Goal: Obtain resource: Obtain resource

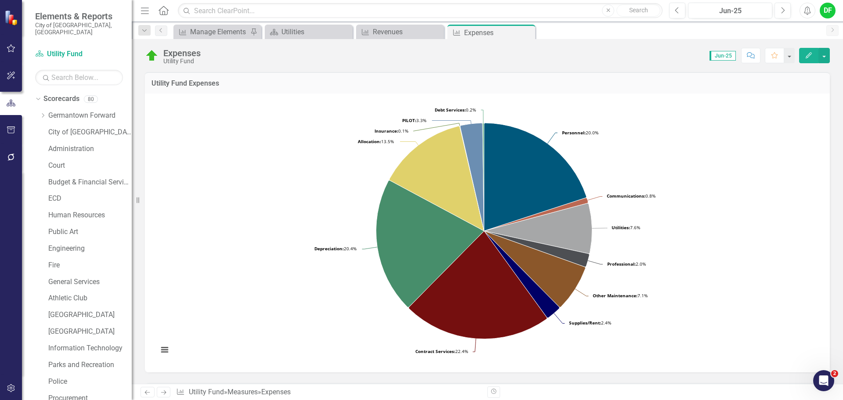
scroll to position [264, 0]
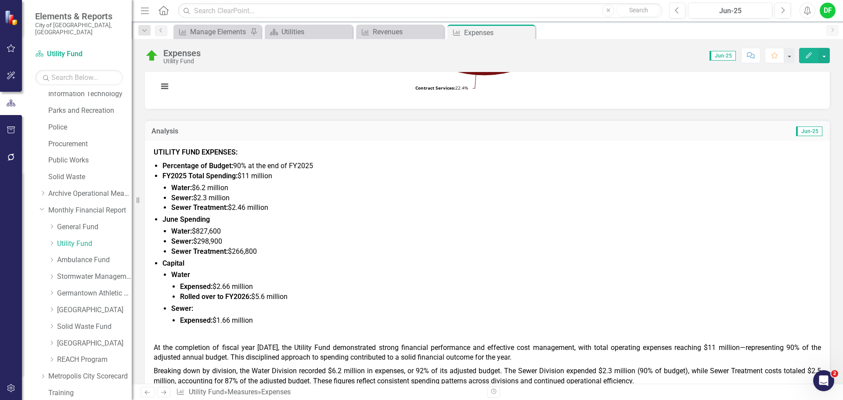
drag, startPoint x: 530, startPoint y: 30, endPoint x: 463, endPoint y: 33, distance: 67.2
click at [0, 0] on icon "Close" at bounding box center [0, 0] width 0 height 0
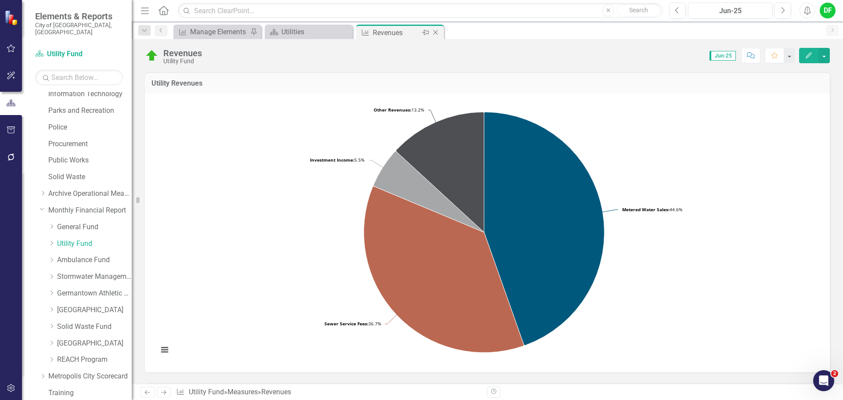
click at [434, 32] on icon "Close" at bounding box center [435, 32] width 9 height 7
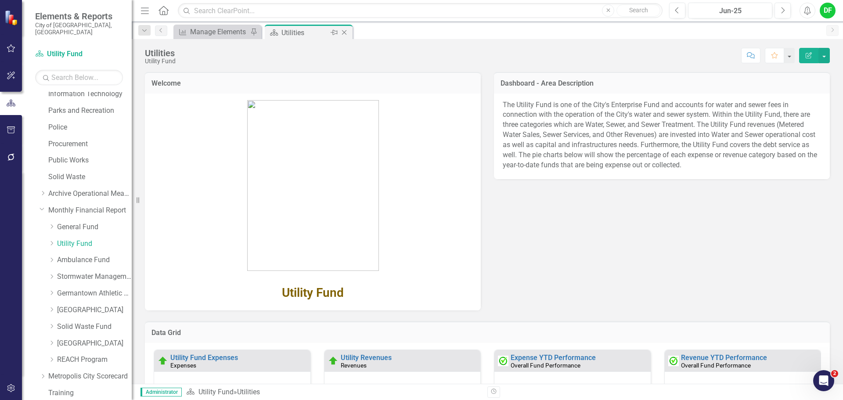
click at [343, 31] on icon at bounding box center [344, 32] width 5 height 5
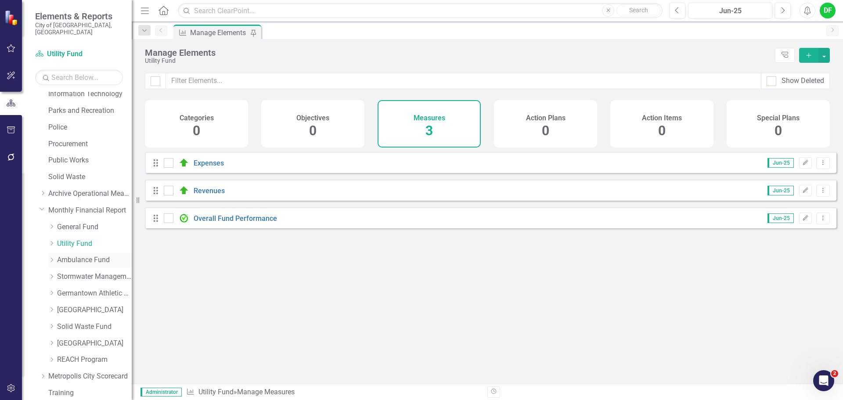
click at [70, 255] on link "Ambulance Fund" at bounding box center [94, 260] width 75 height 10
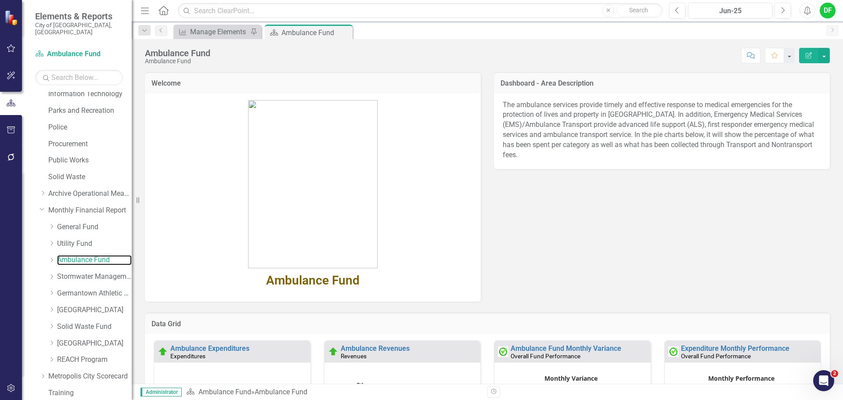
scroll to position [132, 0]
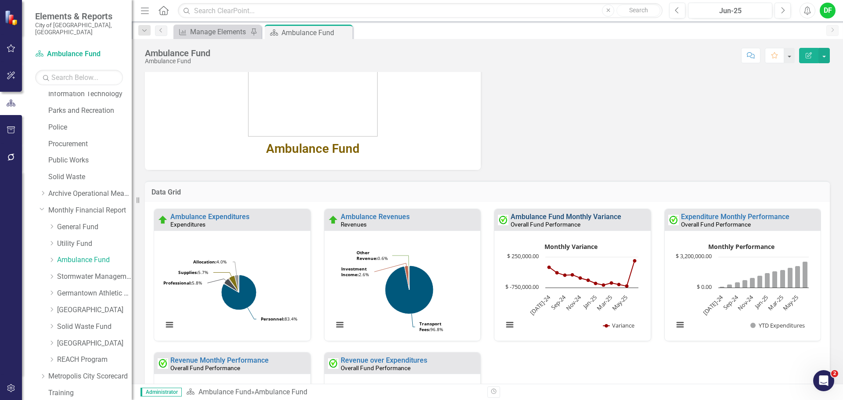
click at [529, 217] on link "Ambulance Fund Monthly Variance" at bounding box center [566, 217] width 111 height 8
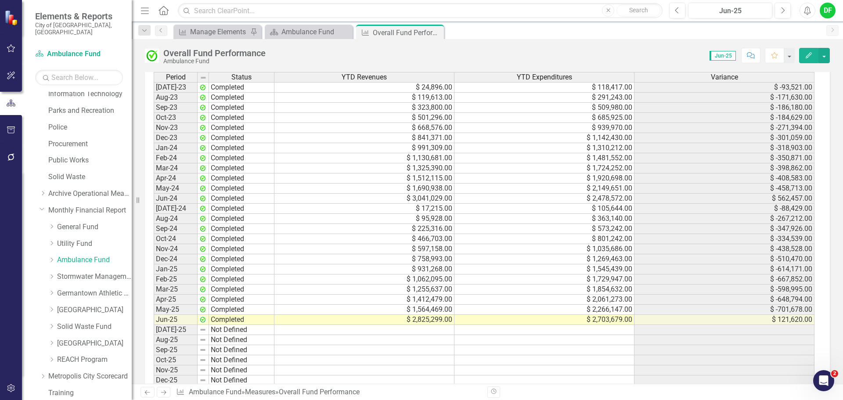
scroll to position [830, 0]
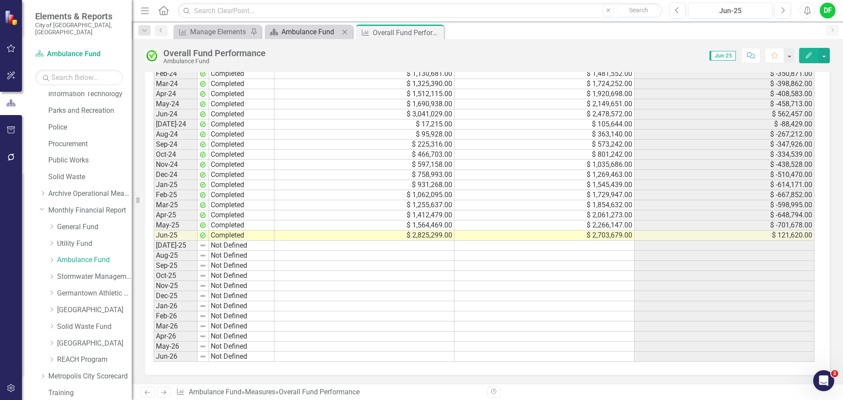
click at [325, 35] on div "Ambulance Fund" at bounding box center [311, 31] width 58 height 11
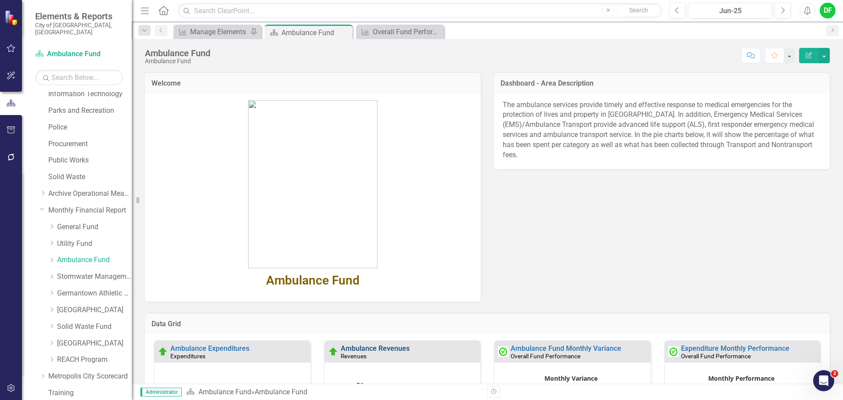
click at [364, 346] on link "Ambulance Revenues" at bounding box center [375, 348] width 69 height 8
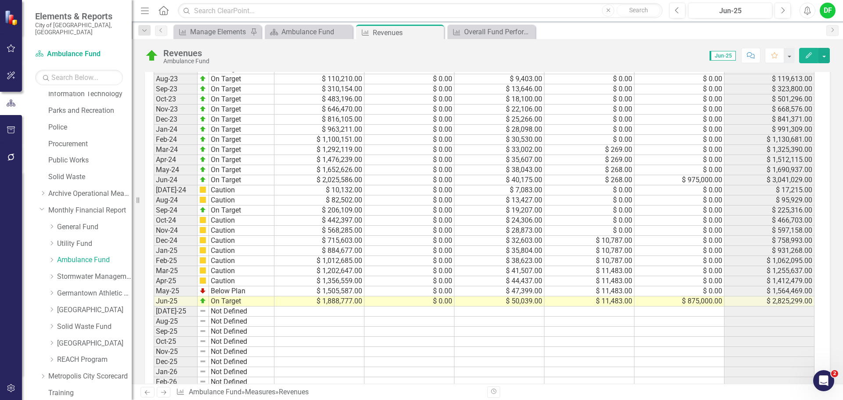
scroll to position [483, 0]
click at [314, 33] on div "Ambulance Fund" at bounding box center [311, 31] width 58 height 11
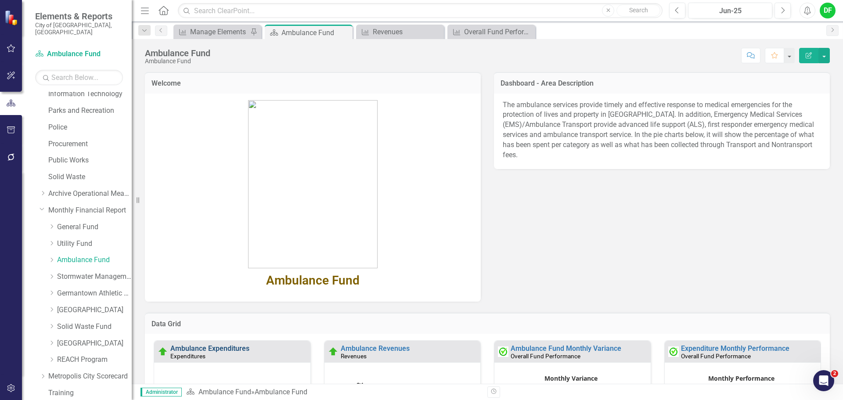
click at [235, 347] on link "Ambulance Expenditures" at bounding box center [209, 348] width 79 height 8
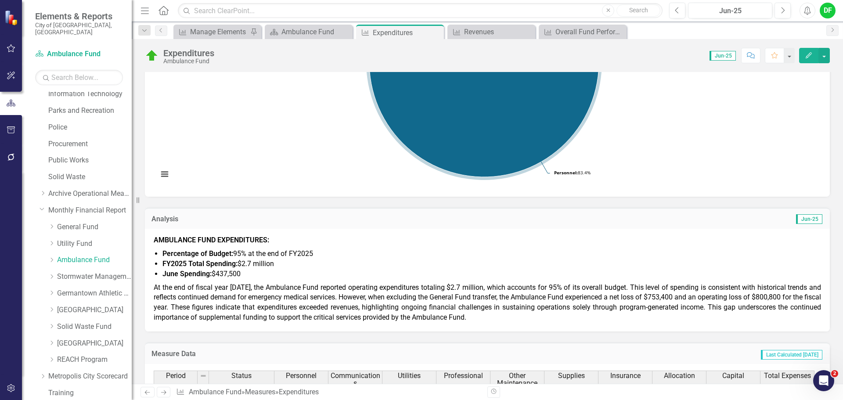
scroll to position [220, 0]
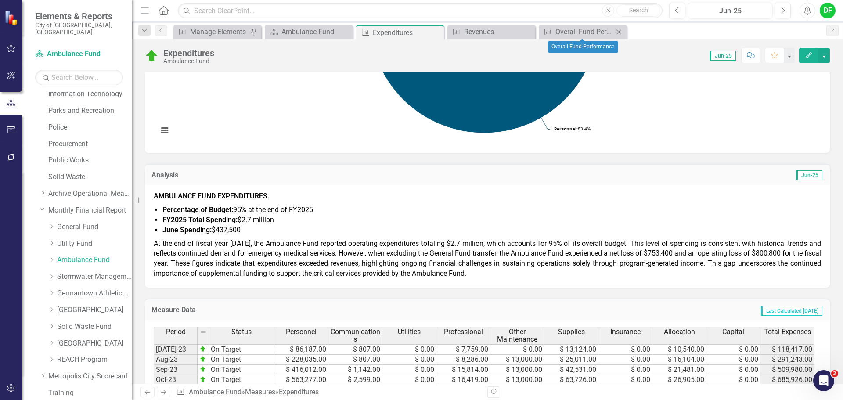
click at [621, 32] on icon "Close" at bounding box center [618, 32] width 9 height 7
click at [529, 32] on icon "Close" at bounding box center [527, 32] width 9 height 7
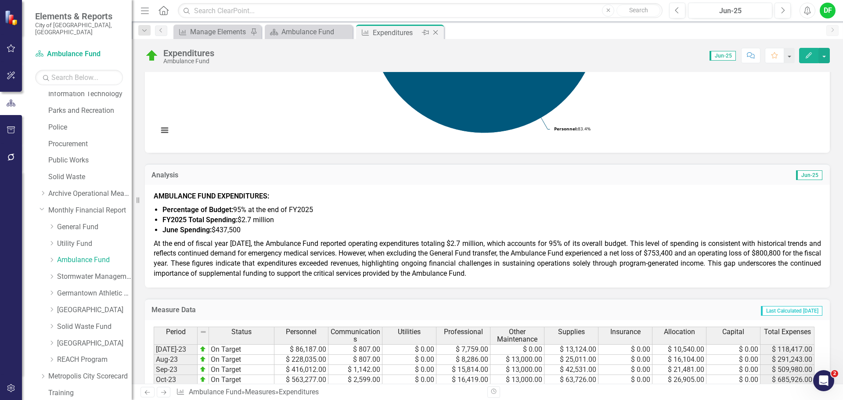
click at [436, 33] on icon at bounding box center [435, 32] width 5 height 5
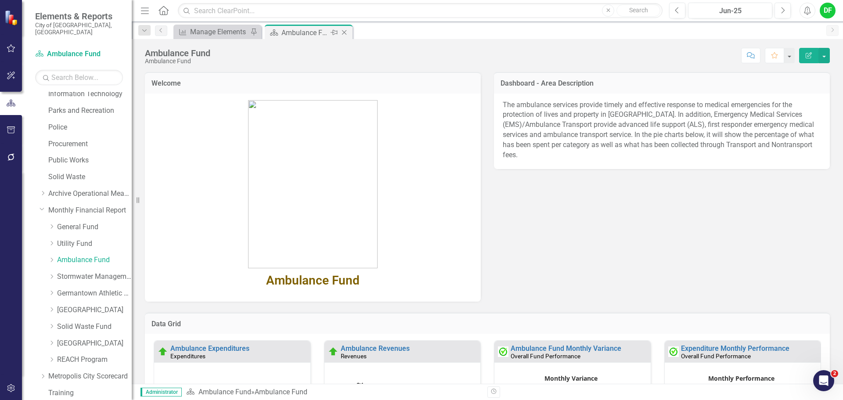
click at [342, 31] on icon "Close" at bounding box center [344, 32] width 9 height 7
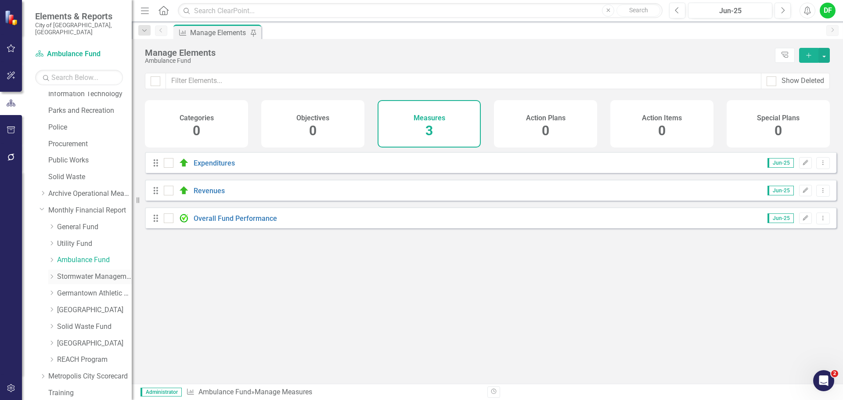
click at [72, 272] on link "Stormwater Management Fund" at bounding box center [94, 277] width 75 height 10
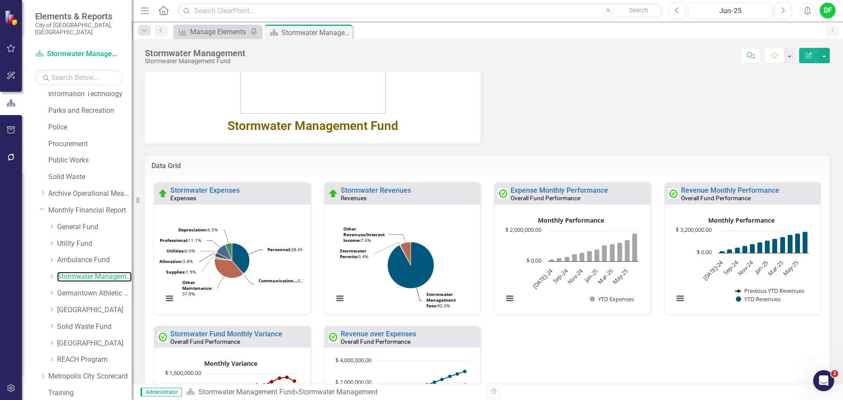
scroll to position [176, 0]
click at [530, 191] on link "Expense Monthly Performance" at bounding box center [559, 189] width 97 height 8
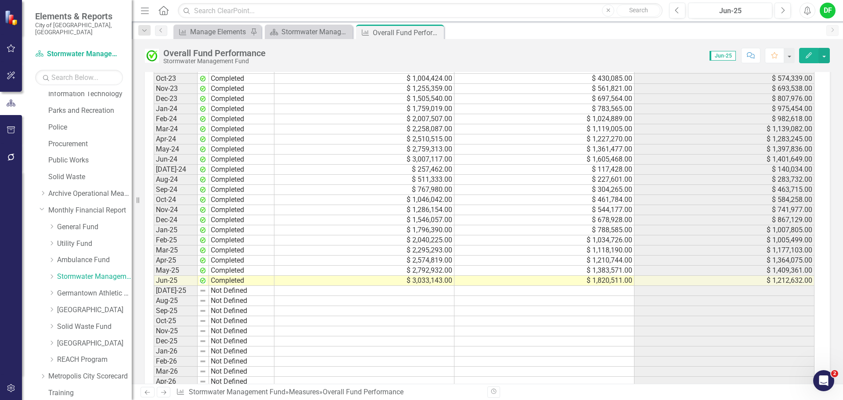
scroll to position [830, 0]
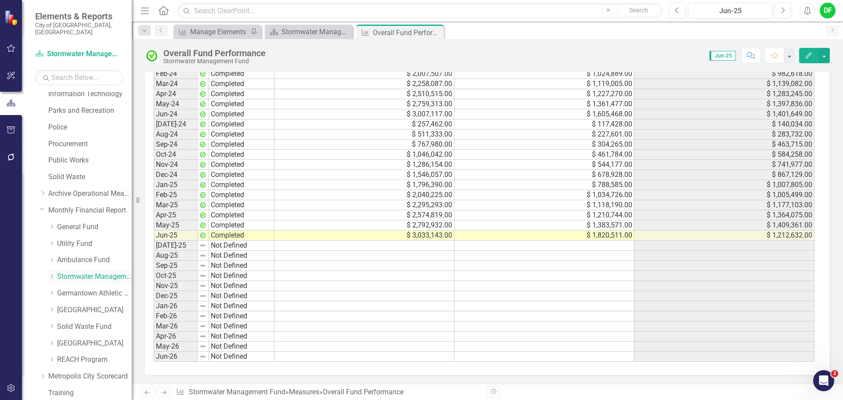
click at [53, 274] on icon "Dropdown" at bounding box center [51, 276] width 7 height 5
click at [67, 272] on link "Stormwater Management Fund" at bounding box center [94, 277] width 75 height 10
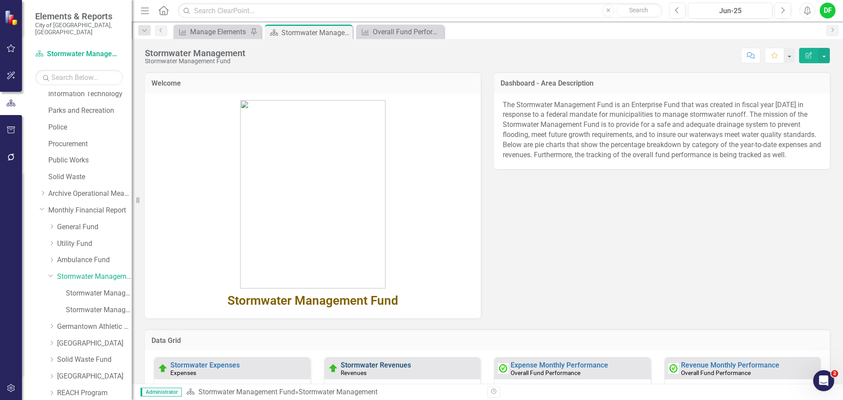
click at [377, 363] on link "Stormwater Revenues" at bounding box center [376, 365] width 70 height 8
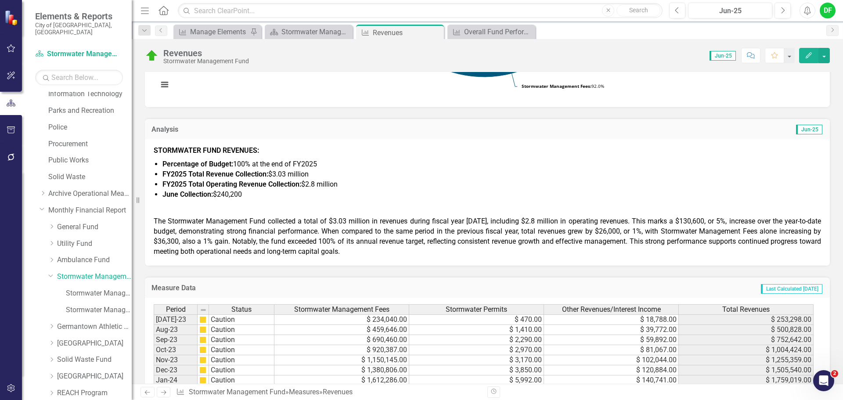
scroll to position [231, 0]
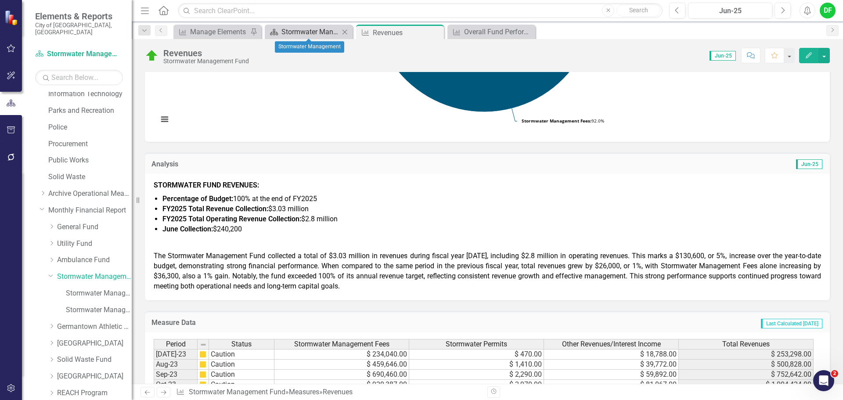
click at [318, 34] on div "Stormwater Management" at bounding box center [311, 31] width 58 height 11
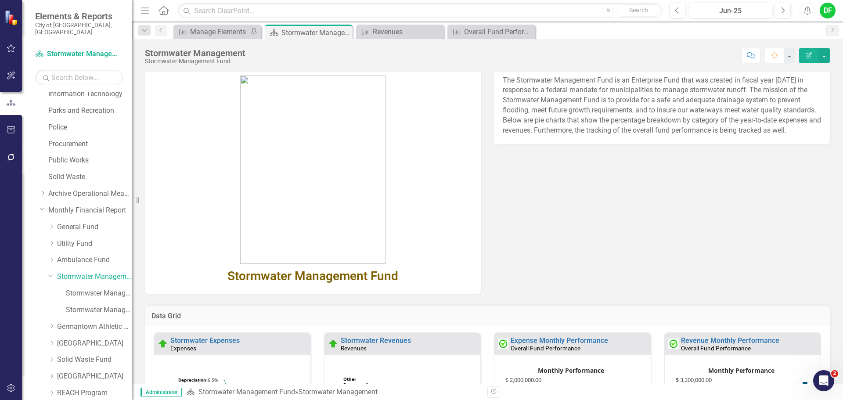
scroll to position [88, 0]
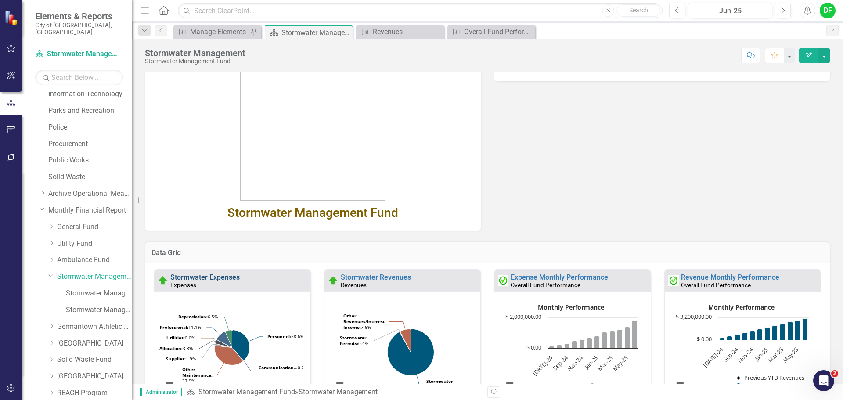
click at [224, 276] on link "Stormwater Expenses" at bounding box center [204, 277] width 69 height 8
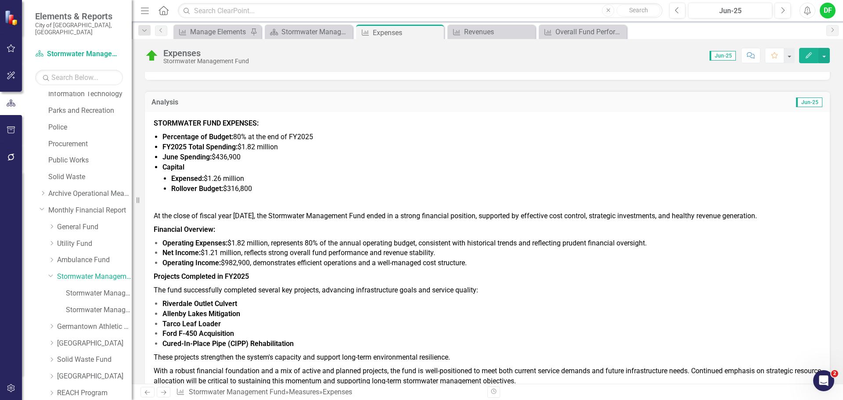
scroll to position [307, 0]
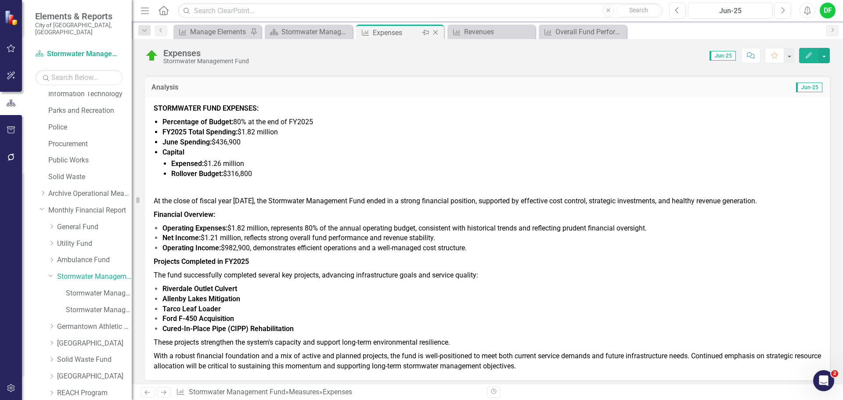
click at [438, 34] on icon "Close" at bounding box center [435, 32] width 9 height 7
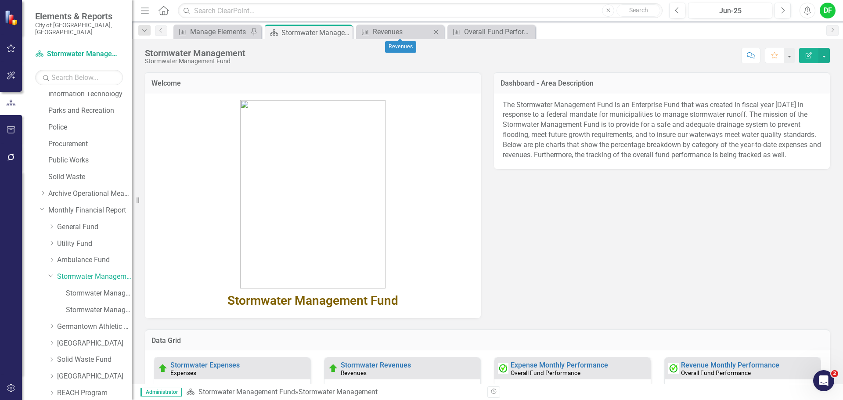
click at [437, 31] on icon "Close" at bounding box center [436, 32] width 9 height 7
click at [435, 31] on icon "Close" at bounding box center [436, 32] width 9 height 7
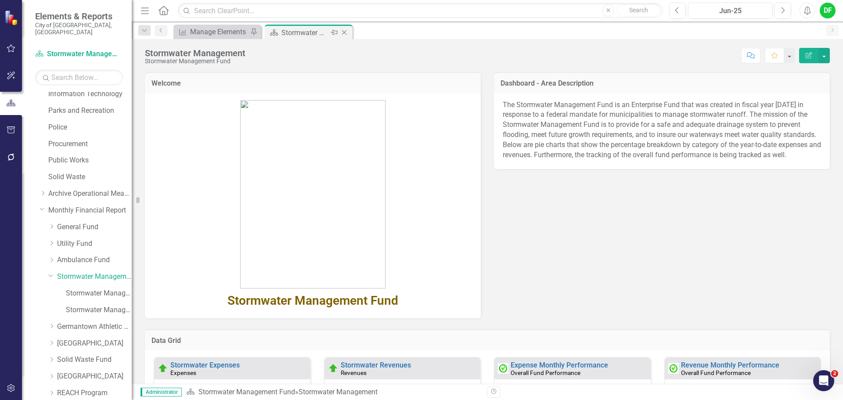
click at [347, 32] on icon "Close" at bounding box center [344, 32] width 9 height 7
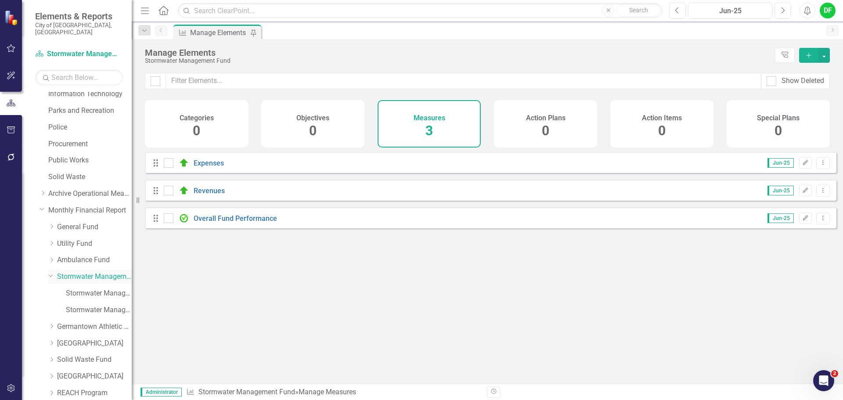
click at [47, 272] on div "Dropdown" at bounding box center [50, 275] width 7 height 7
click at [63, 289] on link "Germantown Athletic Club" at bounding box center [94, 294] width 75 height 10
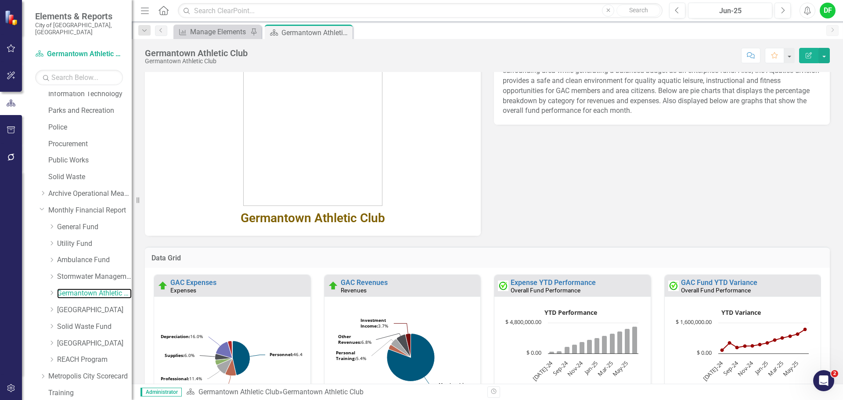
scroll to position [88, 0]
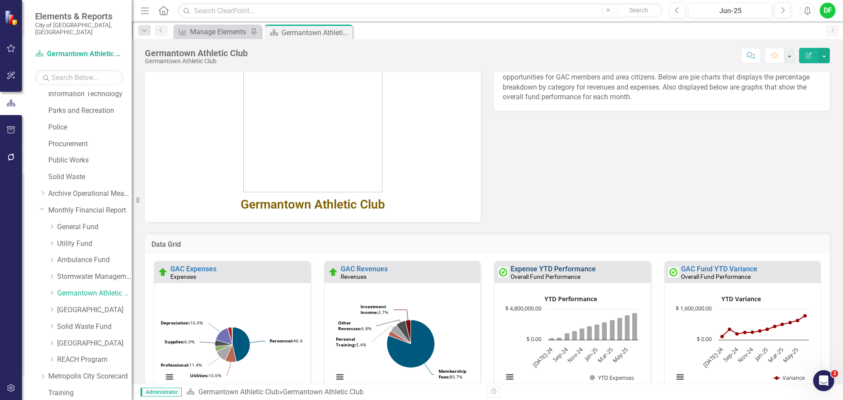
click at [525, 267] on link "Expense YTD Performance" at bounding box center [553, 269] width 85 height 8
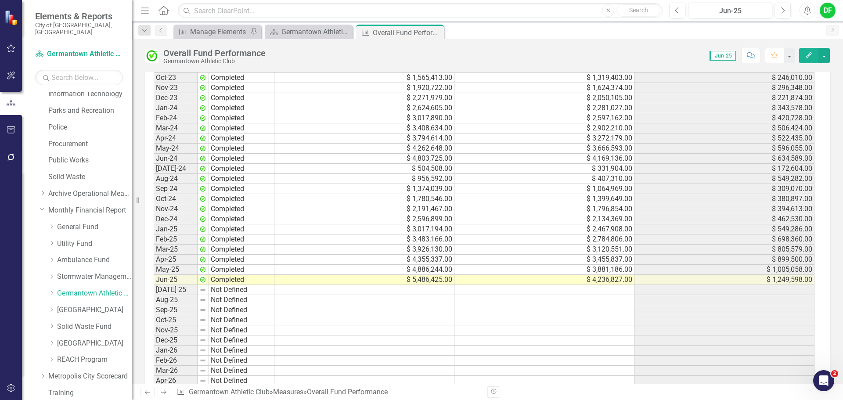
scroll to position [791, 0]
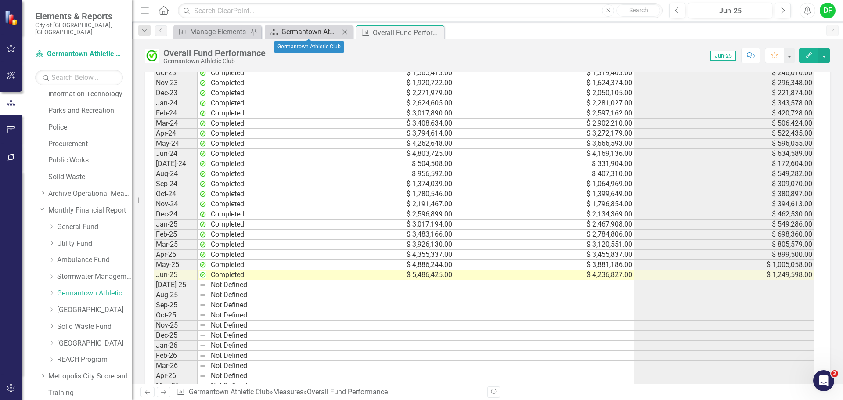
click at [321, 32] on div "Germantown Athletic Club" at bounding box center [311, 31] width 58 height 11
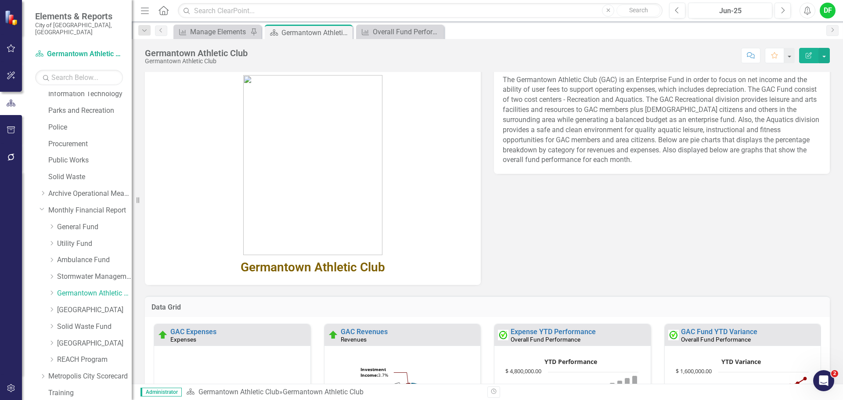
scroll to position [88, 0]
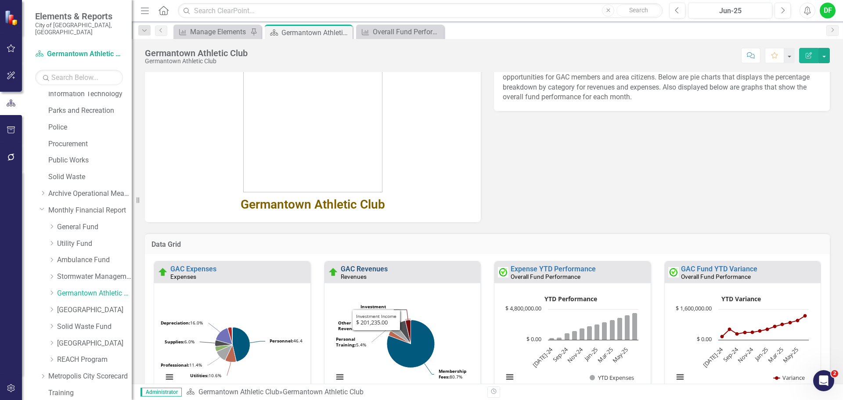
click at [367, 268] on link "GAC Revenues" at bounding box center [364, 269] width 47 height 8
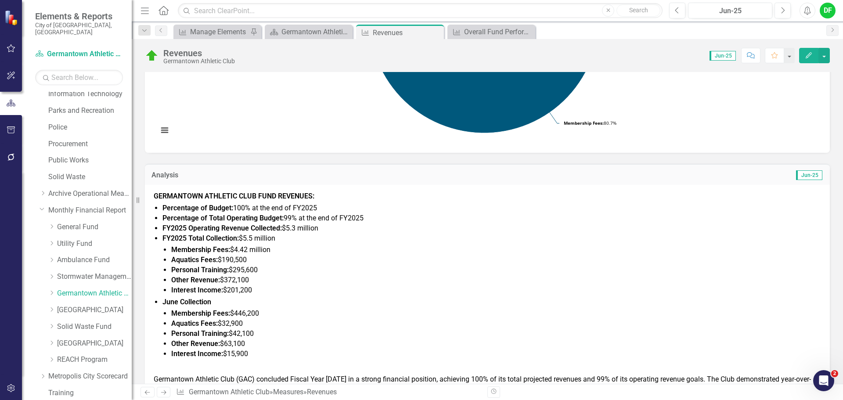
scroll to position [264, 0]
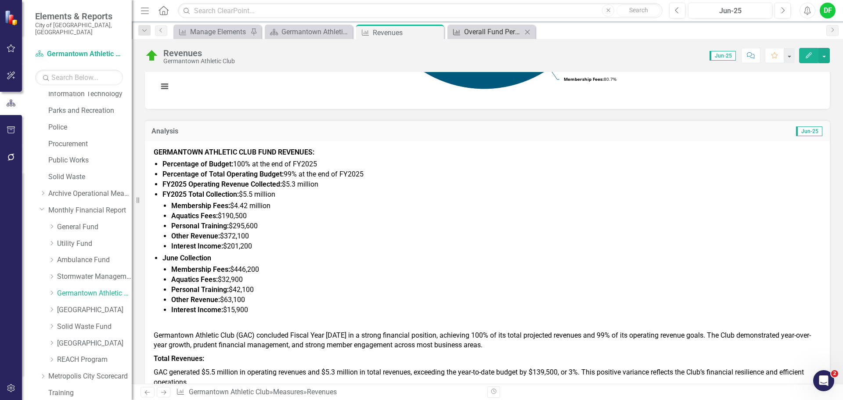
click at [477, 35] on div "Overall Fund Performance" at bounding box center [493, 31] width 58 height 11
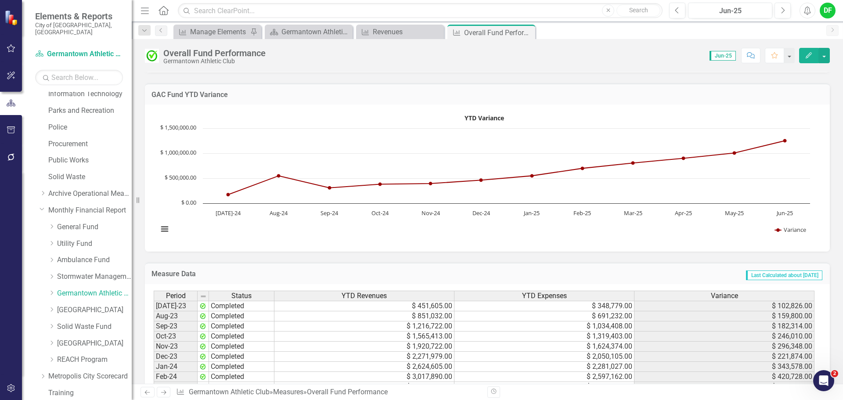
scroll to position [830, 0]
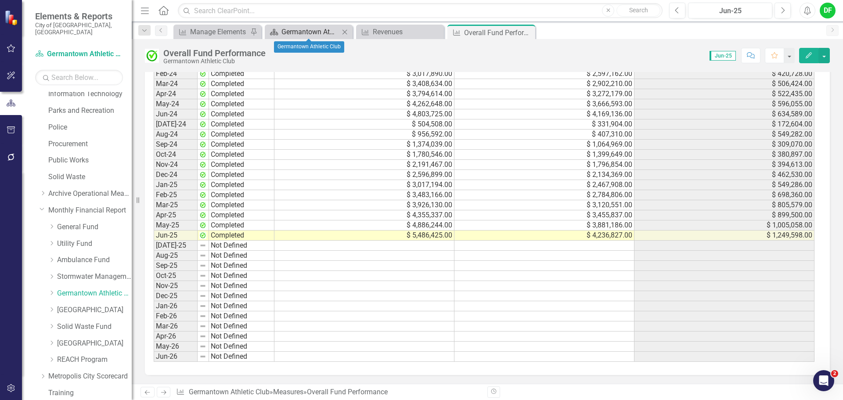
click at [324, 33] on div "Germantown Athletic Club" at bounding box center [311, 31] width 58 height 11
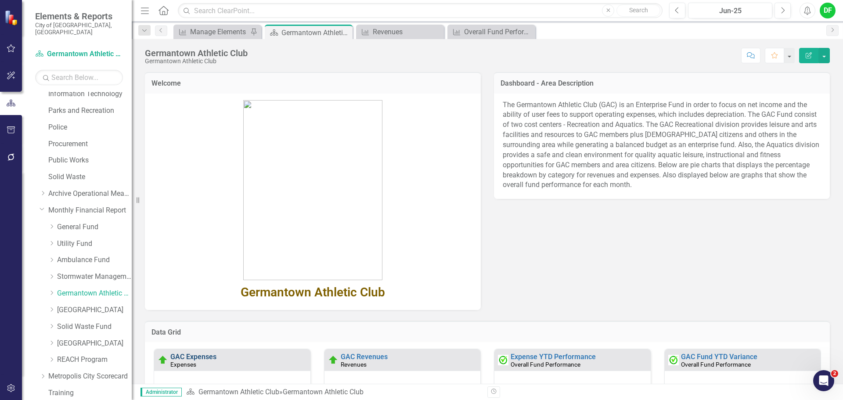
click at [210, 356] on link "GAC Expenses" at bounding box center [193, 357] width 46 height 8
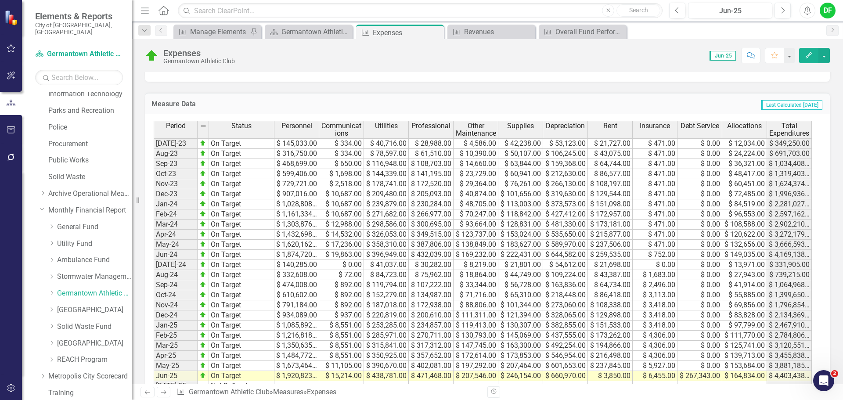
scroll to position [615, 0]
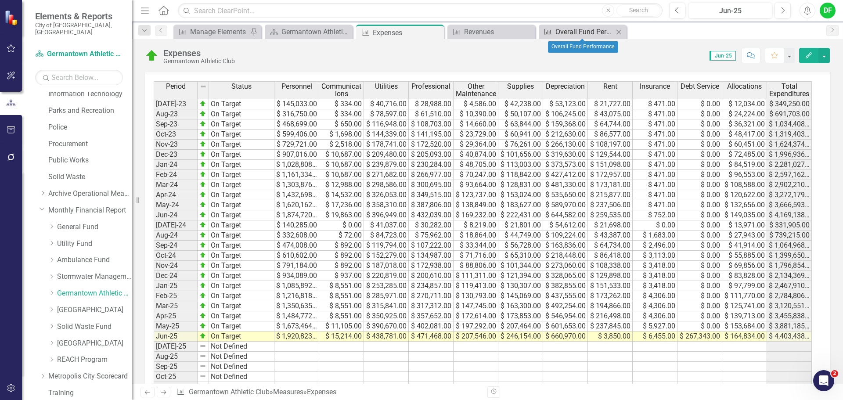
click at [559, 31] on div "Overall Fund Performance" at bounding box center [585, 31] width 58 height 11
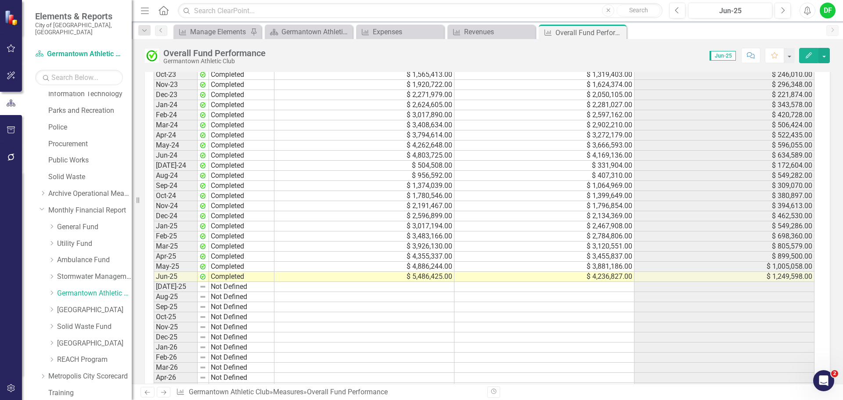
scroll to position [830, 0]
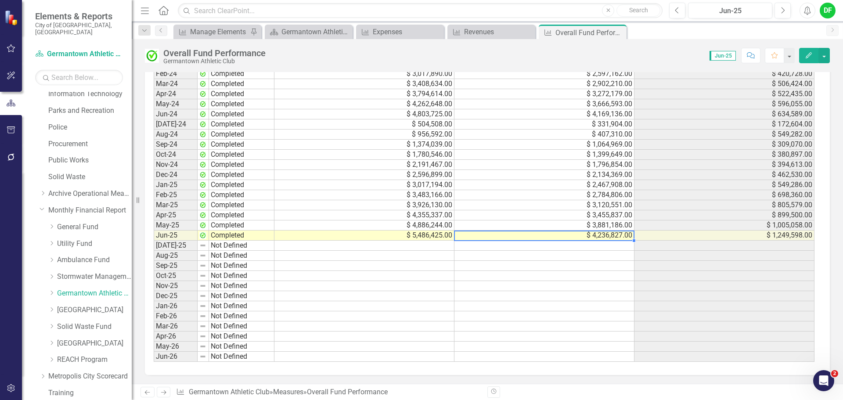
click at [538, 237] on td "$ 4,236,827.00" at bounding box center [545, 236] width 180 height 10
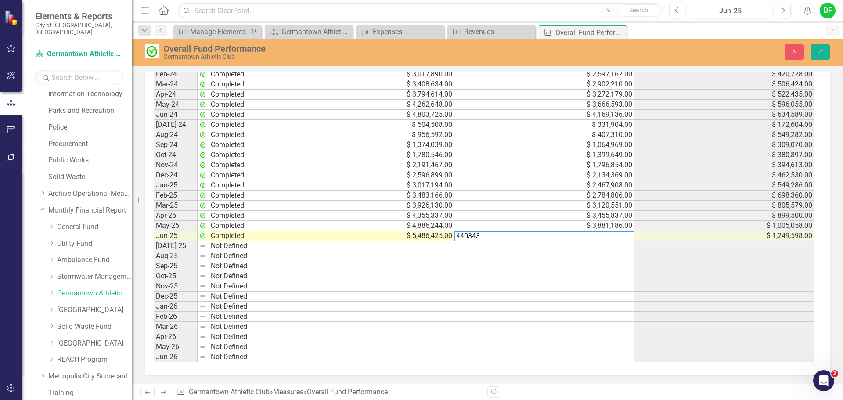
type textarea "4403438"
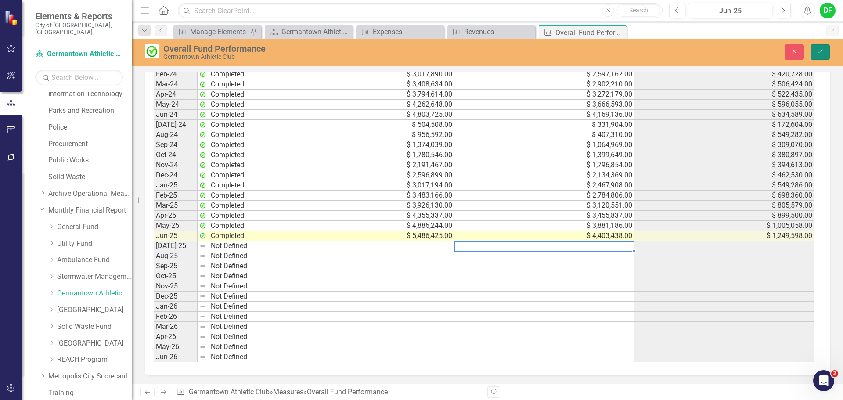
click at [823, 51] on icon "Save" at bounding box center [820, 51] width 8 height 6
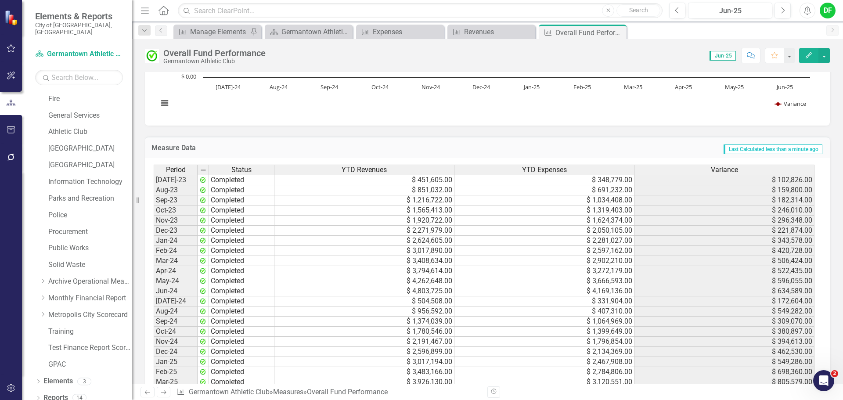
scroll to position [791, 0]
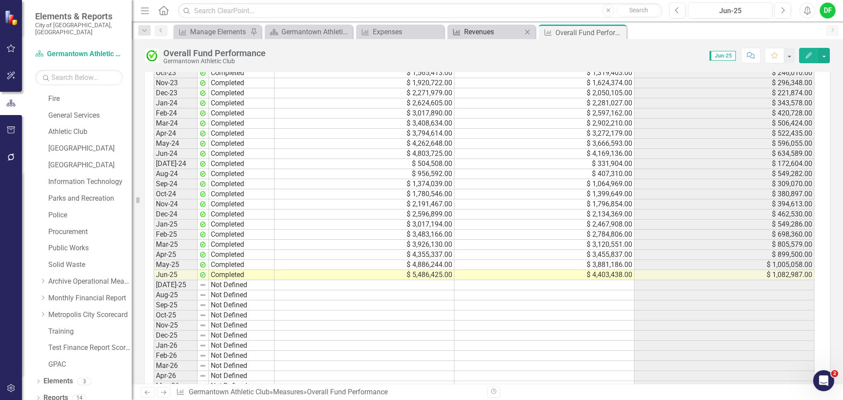
click at [491, 28] on div "Revenues" at bounding box center [493, 31] width 58 height 11
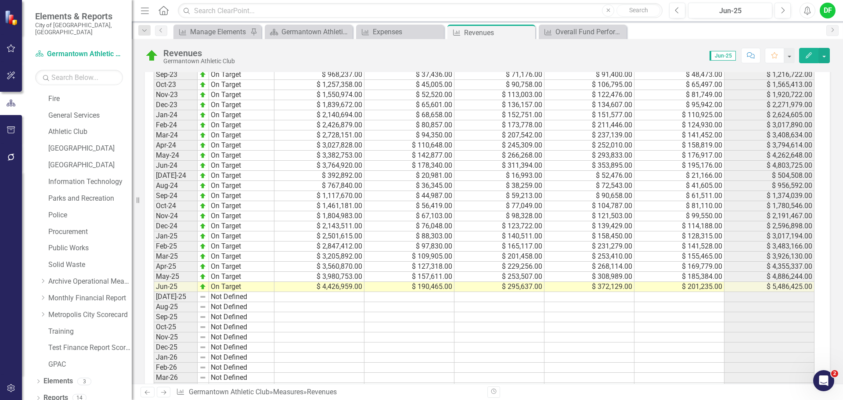
scroll to position [878, 0]
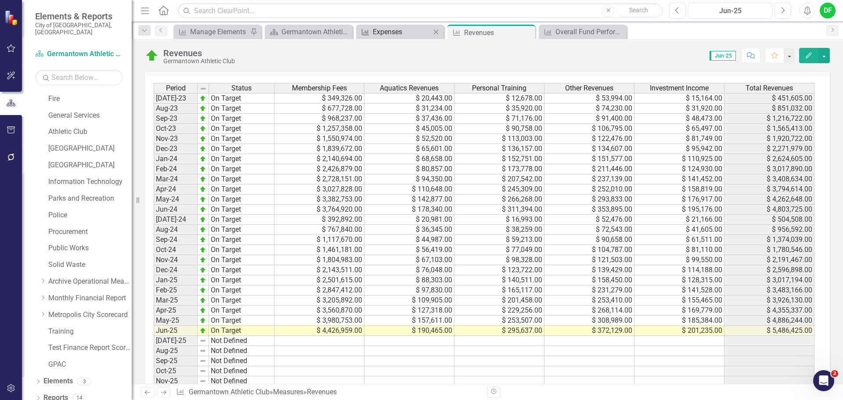
click at [393, 31] on div "Expenses" at bounding box center [402, 31] width 58 height 11
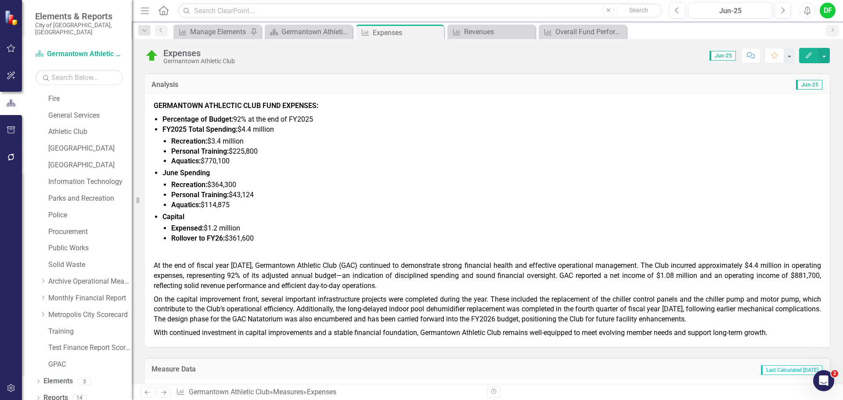
scroll to position [351, 0]
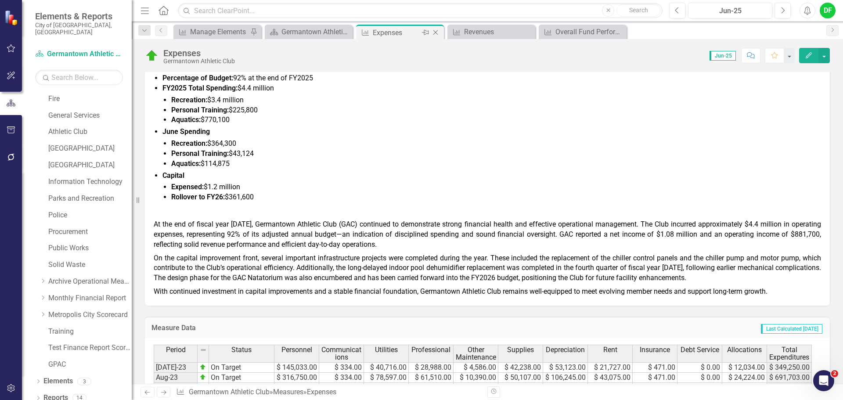
click at [437, 31] on icon "Close" at bounding box center [435, 32] width 9 height 7
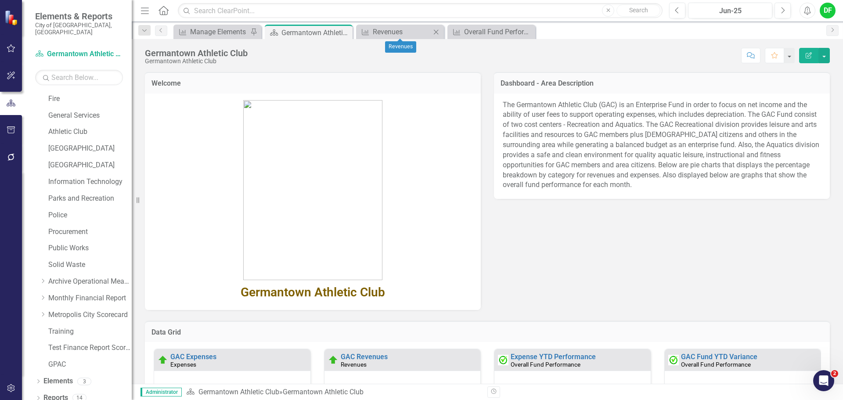
click at [435, 32] on icon "Close" at bounding box center [436, 32] width 9 height 7
click at [346, 32] on icon "Close" at bounding box center [344, 32] width 9 height 7
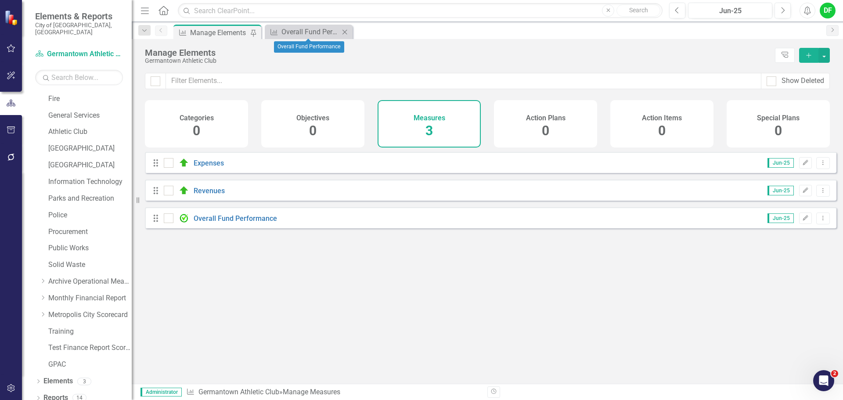
click at [347, 31] on icon "Close" at bounding box center [344, 32] width 9 height 7
click at [43, 295] on icon "Dropdown" at bounding box center [43, 297] width 7 height 5
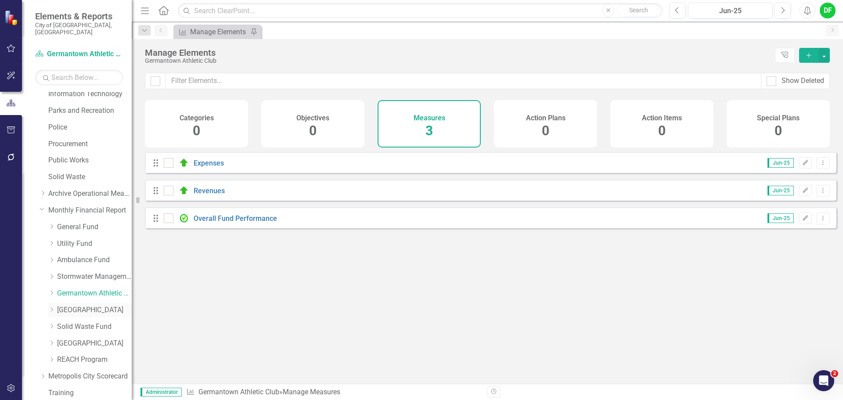
click at [67, 305] on link "[GEOGRAPHIC_DATA]" at bounding box center [94, 310] width 75 height 10
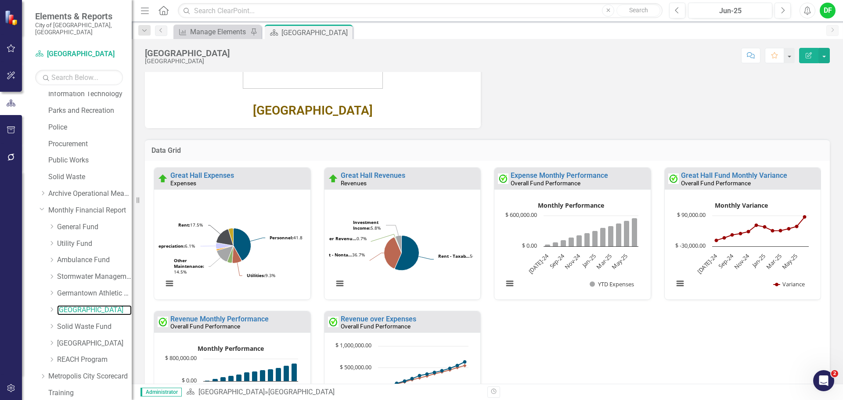
scroll to position [195, 0]
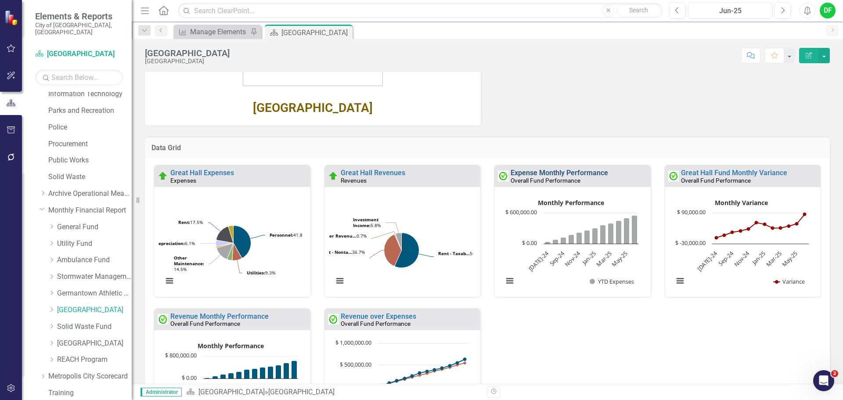
click at [586, 173] on link "Expense Monthly Performance" at bounding box center [559, 173] width 97 height 8
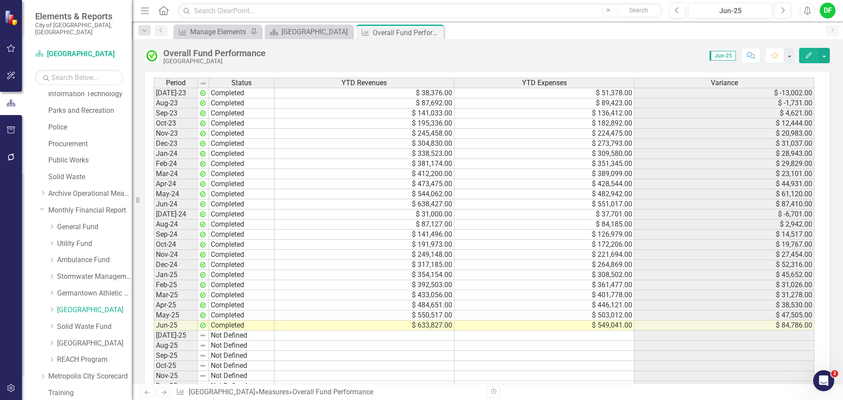
scroll to position [791, 0]
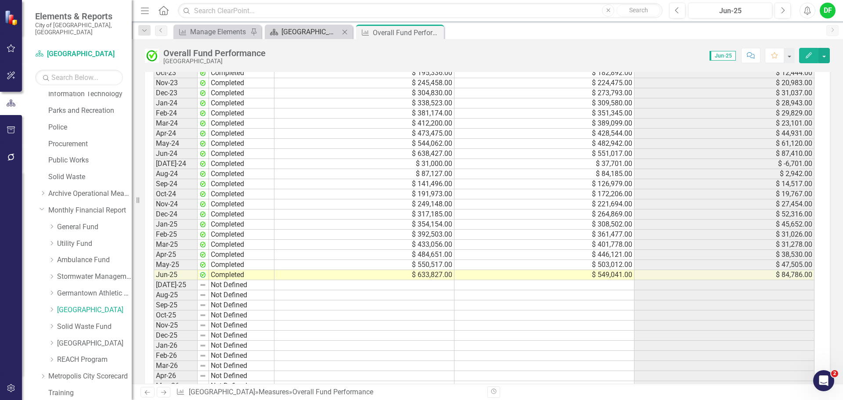
click at [320, 29] on div "[GEOGRAPHIC_DATA]" at bounding box center [311, 31] width 58 height 11
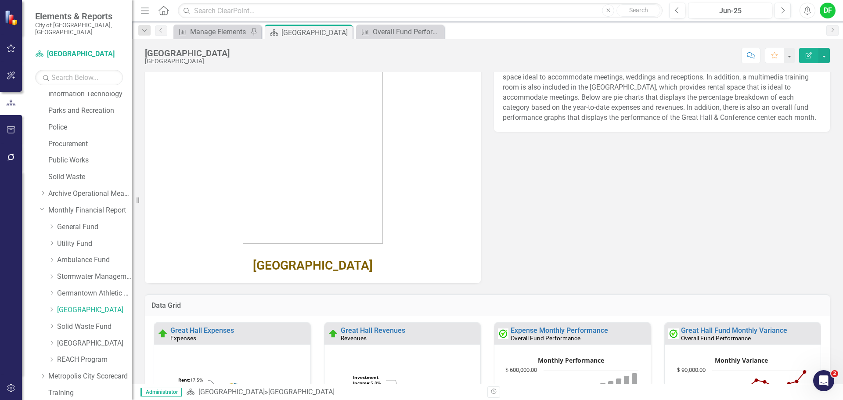
scroll to position [88, 0]
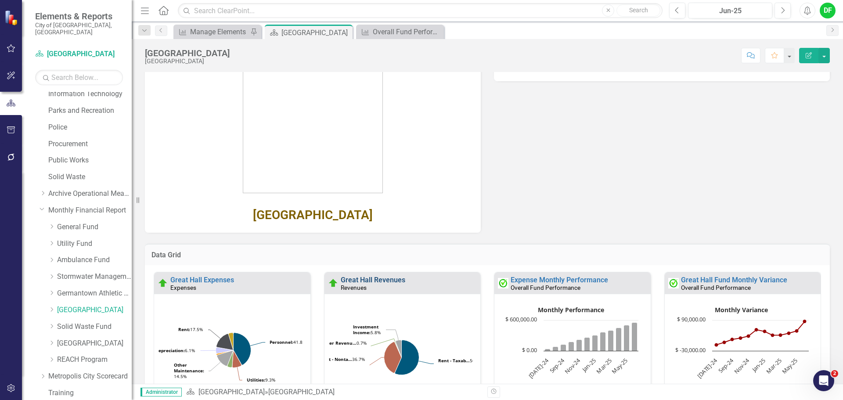
click at [358, 280] on link "Great Hall Revenues" at bounding box center [373, 280] width 65 height 8
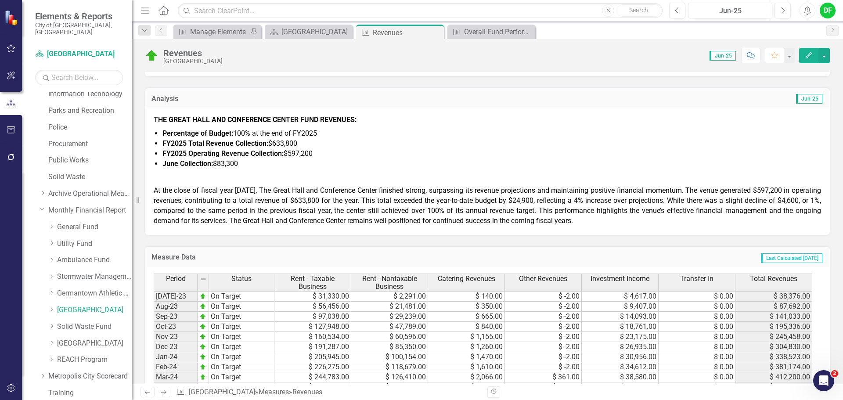
scroll to position [307, 0]
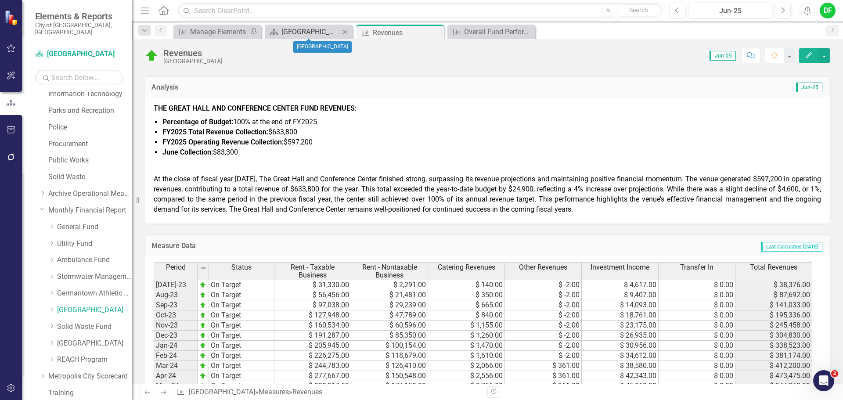
click at [317, 34] on div "[GEOGRAPHIC_DATA]" at bounding box center [311, 31] width 58 height 11
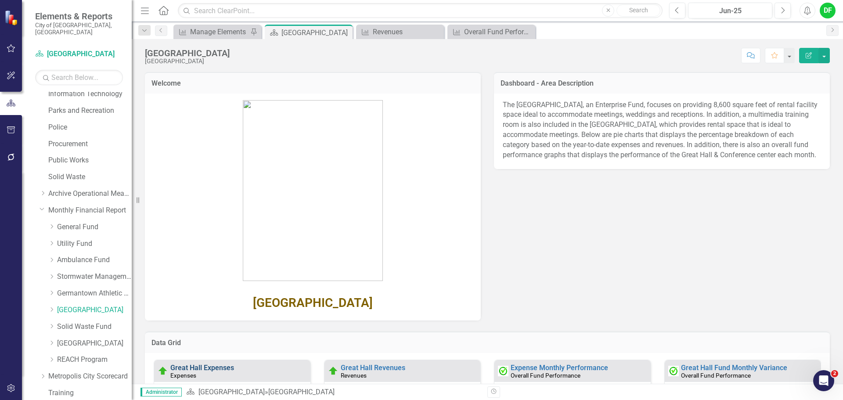
click at [226, 368] on link "Great Hall Expenses" at bounding box center [202, 368] width 64 height 8
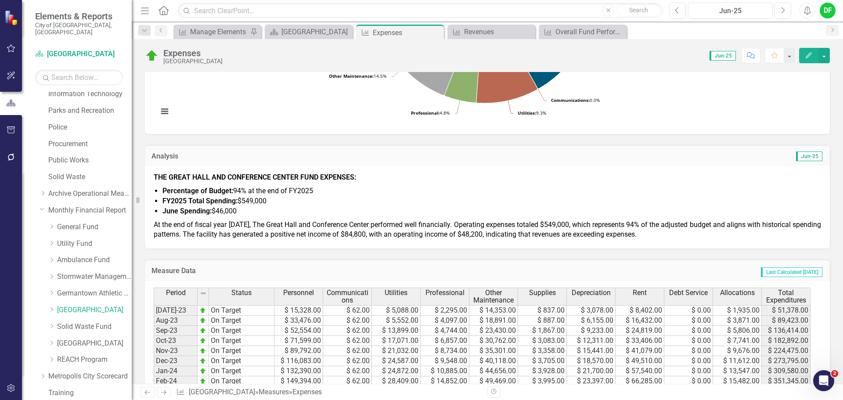
scroll to position [264, 0]
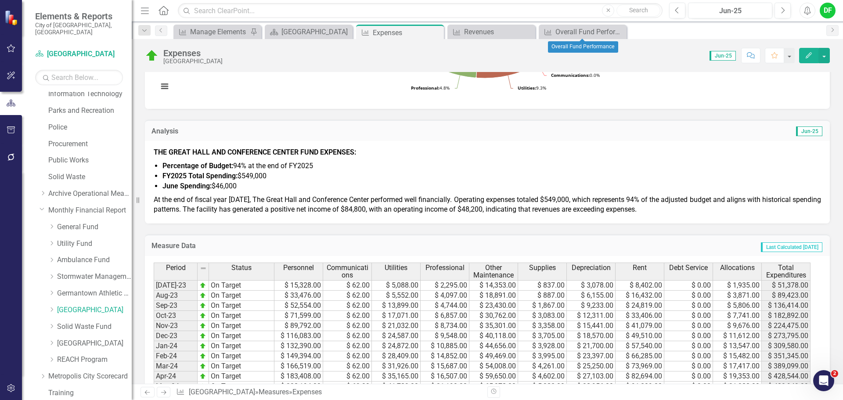
drag, startPoint x: 619, startPoint y: 30, endPoint x: 569, endPoint y: 30, distance: 50.1
click at [0, 0] on icon "Close" at bounding box center [0, 0] width 0 height 0
click at [527, 30] on icon "Close" at bounding box center [527, 32] width 9 height 7
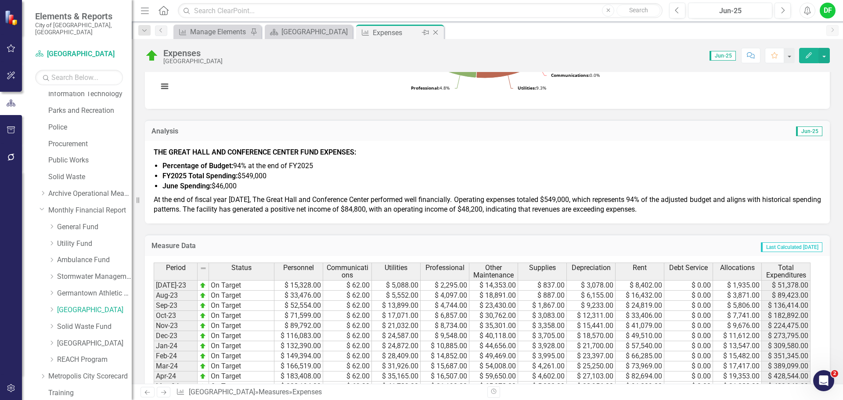
click at [438, 32] on icon "Close" at bounding box center [435, 32] width 9 height 7
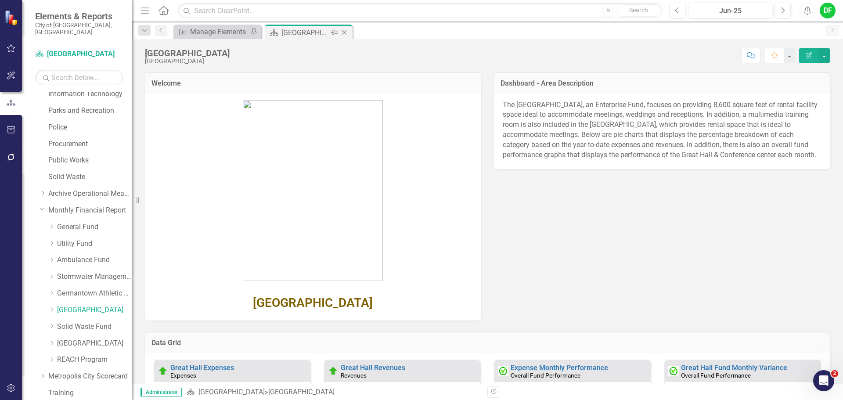
click at [342, 31] on icon "Close" at bounding box center [344, 32] width 9 height 7
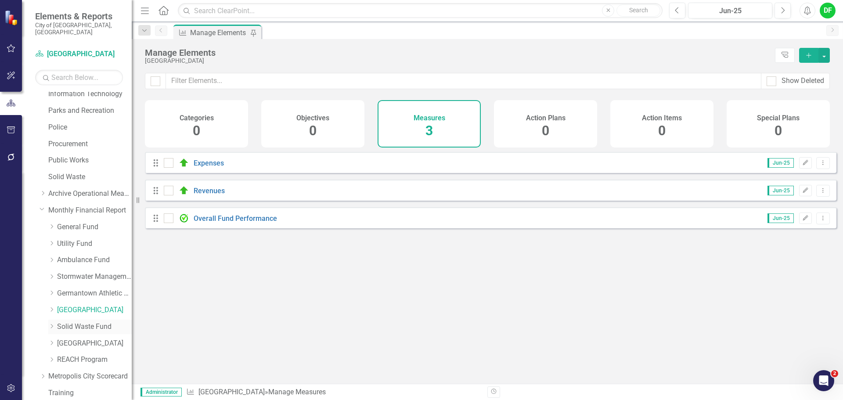
click at [67, 322] on link "Solid Waste Fund" at bounding box center [94, 327] width 75 height 10
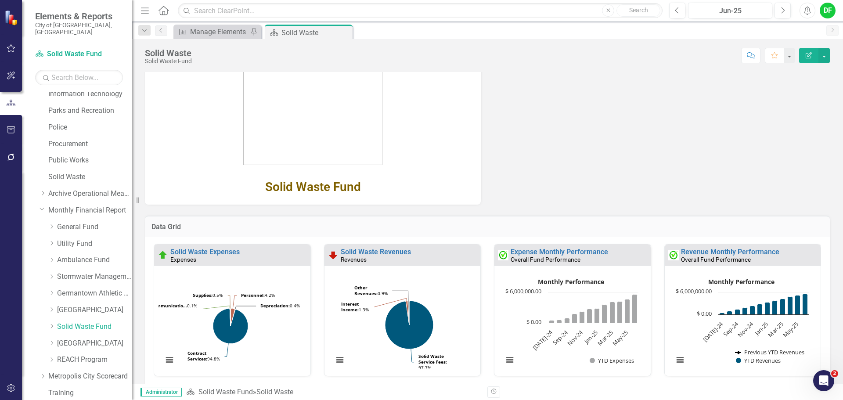
scroll to position [132, 0]
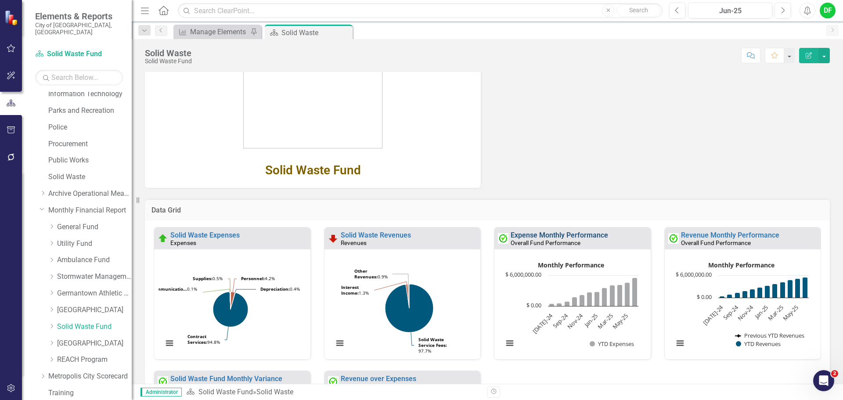
click at [528, 233] on link "Expense Monthly Performance" at bounding box center [559, 235] width 97 height 8
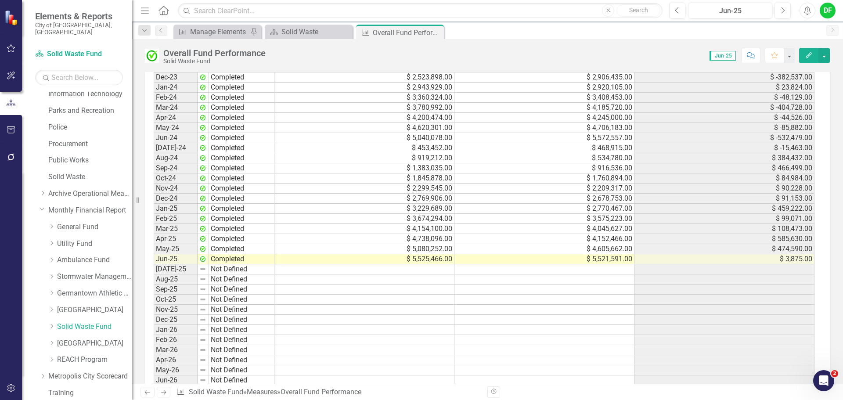
scroll to position [786, 0]
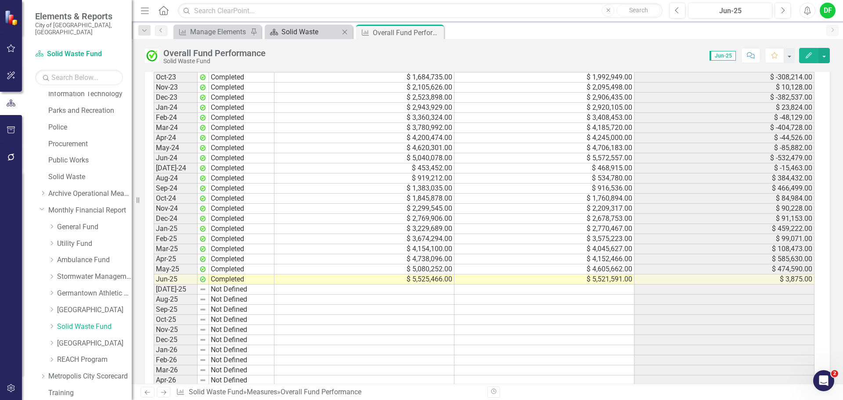
click at [307, 33] on div "Solid Waste" at bounding box center [311, 31] width 58 height 11
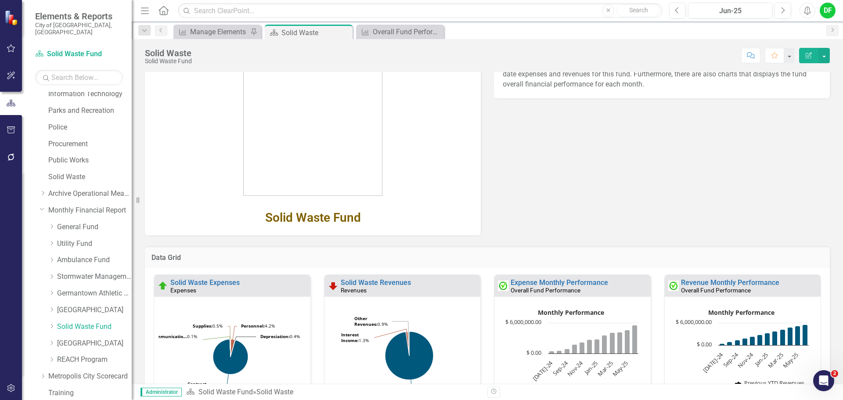
scroll to position [88, 0]
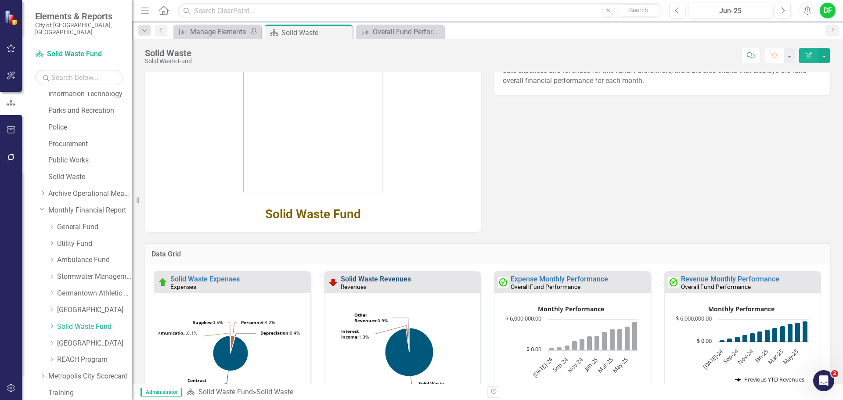
click at [392, 278] on link "Solid Waste Revenues" at bounding box center [376, 279] width 70 height 8
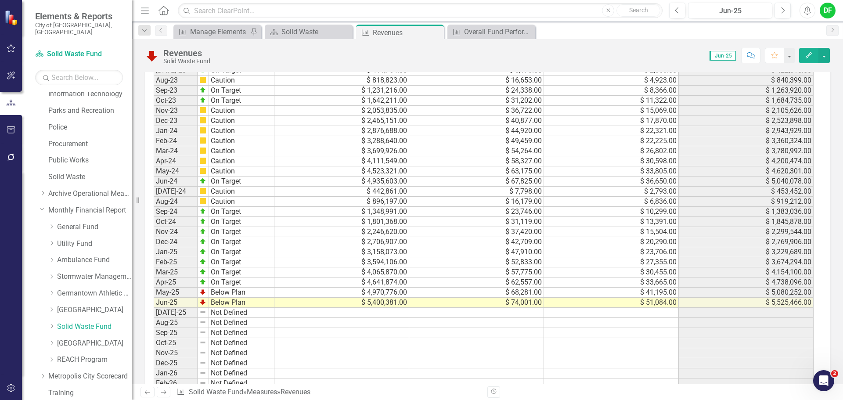
scroll to position [471, 0]
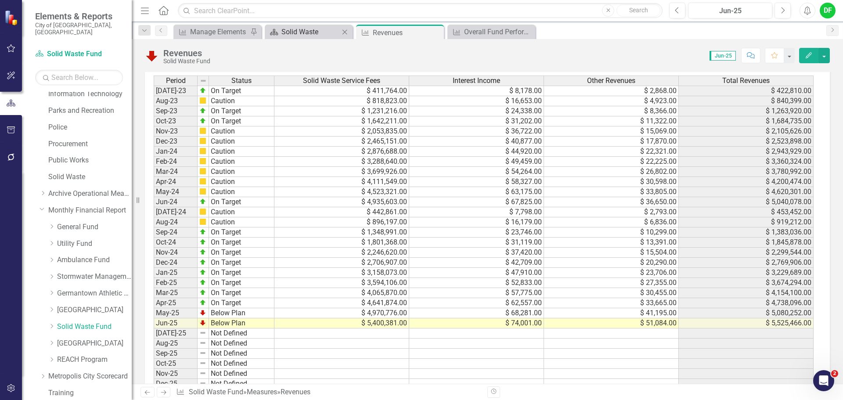
click at [314, 33] on div "Solid Waste" at bounding box center [311, 31] width 58 height 11
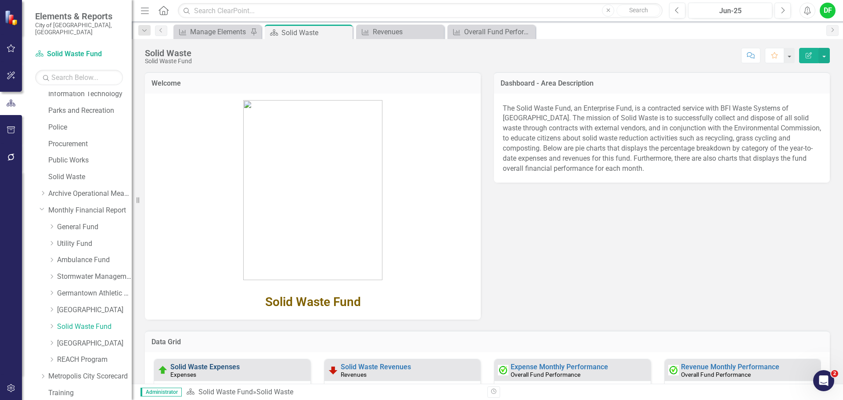
click at [219, 368] on link "Solid Waste Expenses" at bounding box center [204, 367] width 69 height 8
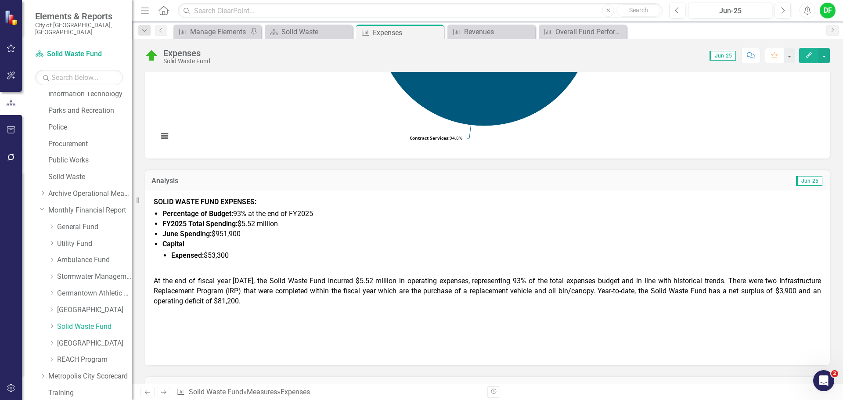
scroll to position [220, 0]
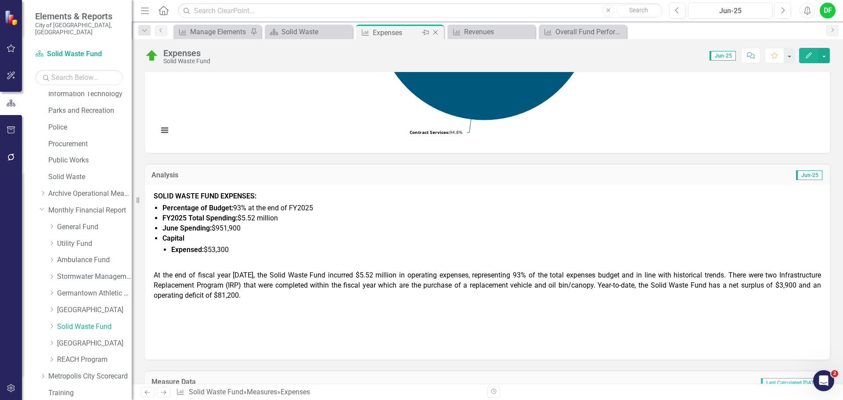
click at [438, 34] on icon "Close" at bounding box center [435, 32] width 9 height 7
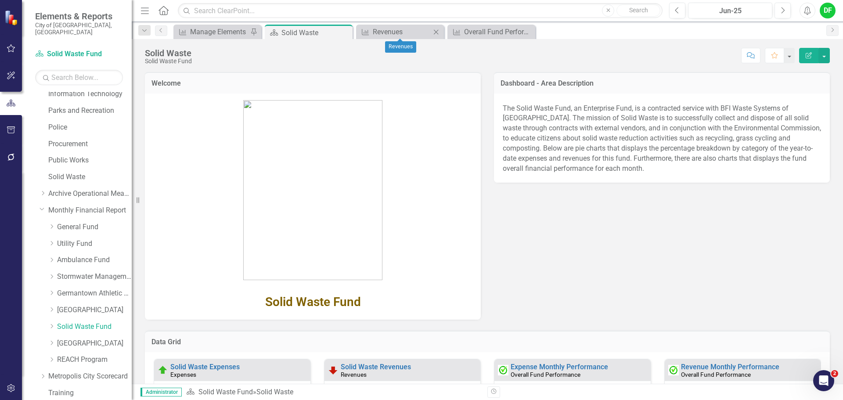
click at [437, 32] on icon at bounding box center [436, 31] width 5 height 5
click at [437, 32] on icon "Close" at bounding box center [436, 32] width 9 height 7
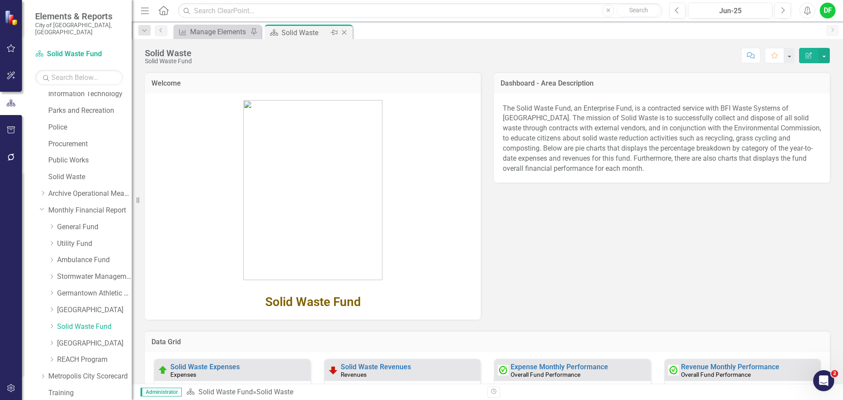
click at [346, 30] on icon "Close" at bounding box center [344, 32] width 9 height 7
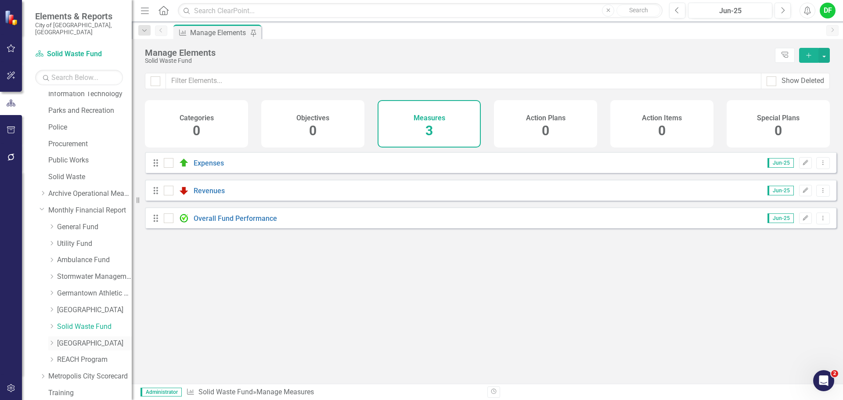
click at [65, 339] on link "[GEOGRAPHIC_DATA]" at bounding box center [94, 344] width 75 height 10
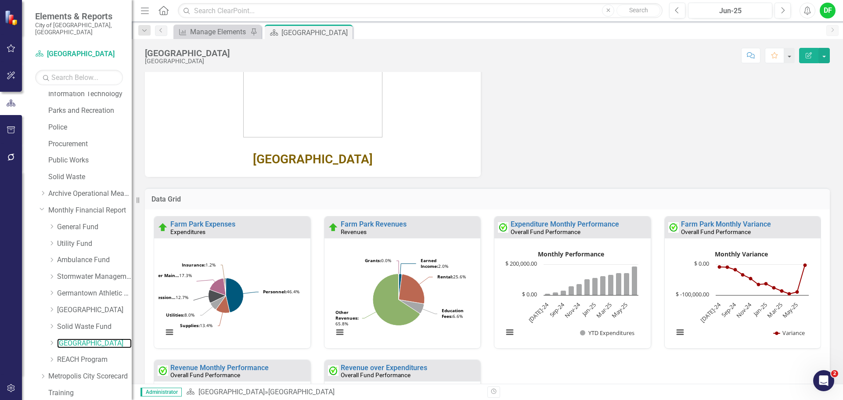
scroll to position [150, 0]
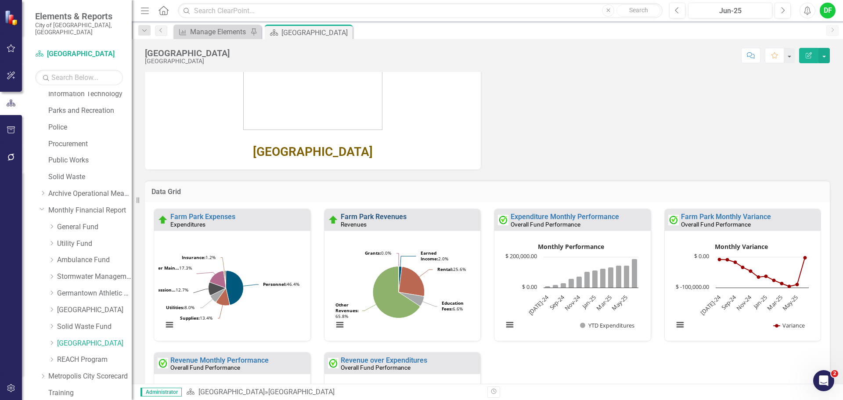
click at [353, 216] on link "Farm Park Revenues" at bounding box center [374, 217] width 66 height 8
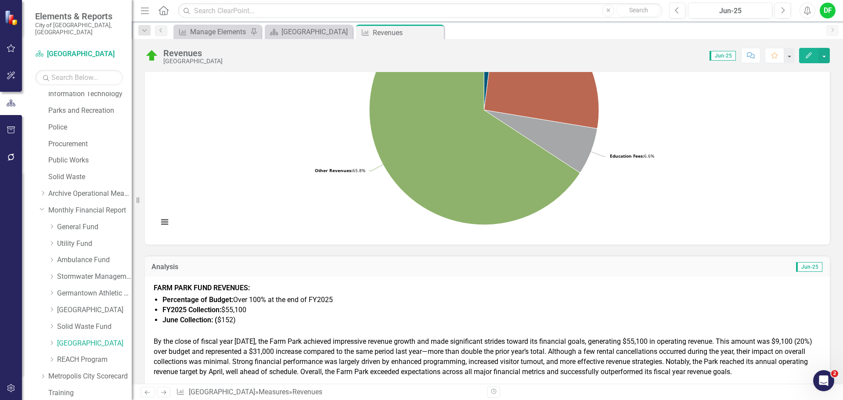
scroll to position [176, 0]
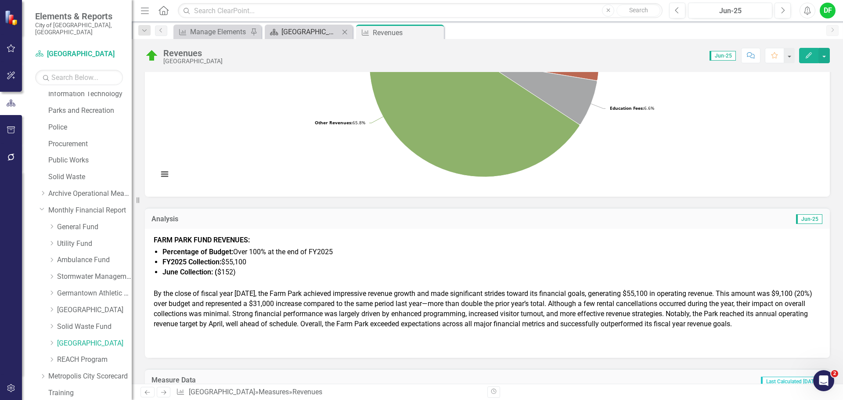
click at [310, 32] on div "[GEOGRAPHIC_DATA]" at bounding box center [311, 31] width 58 height 11
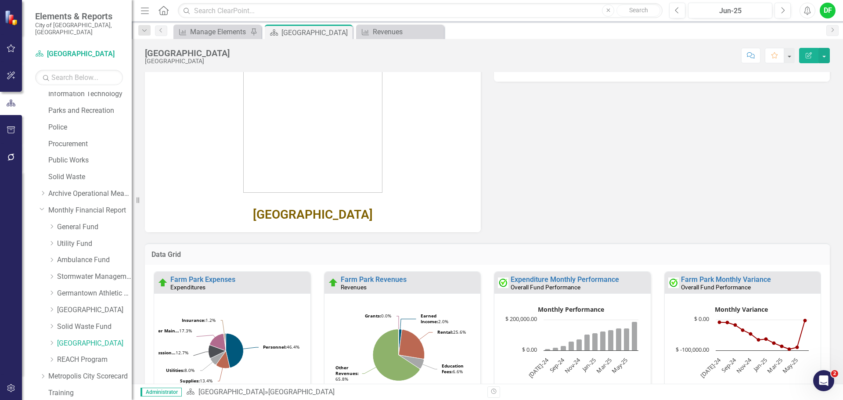
scroll to position [88, 0]
click at [213, 281] on link "Farm Park Expenses" at bounding box center [202, 279] width 65 height 8
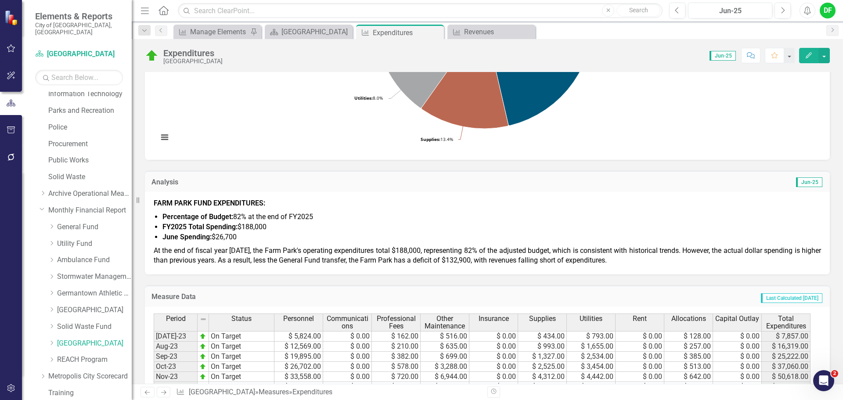
scroll to position [220, 0]
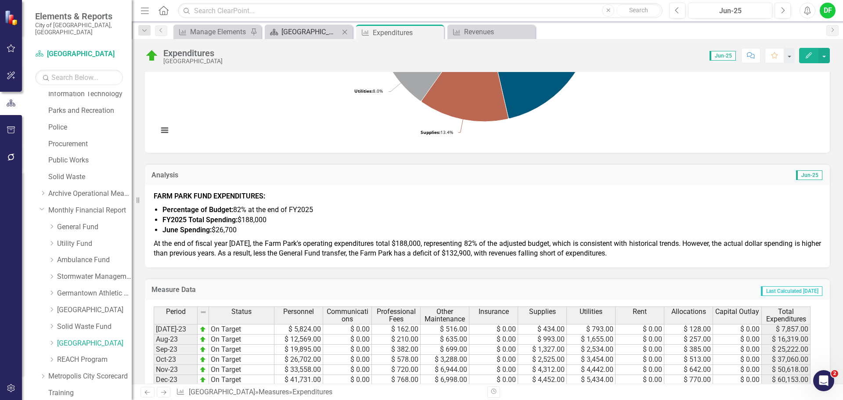
click at [312, 31] on div "[GEOGRAPHIC_DATA]" at bounding box center [311, 31] width 58 height 11
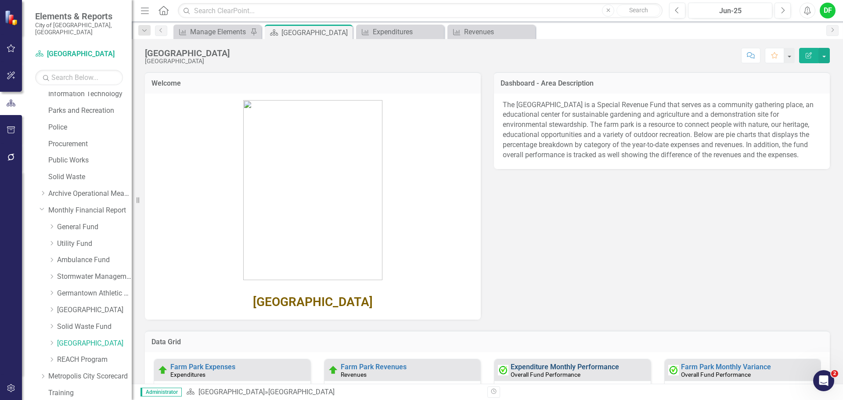
click at [599, 365] on link "Expenditure Monthly Performance" at bounding box center [565, 367] width 108 height 8
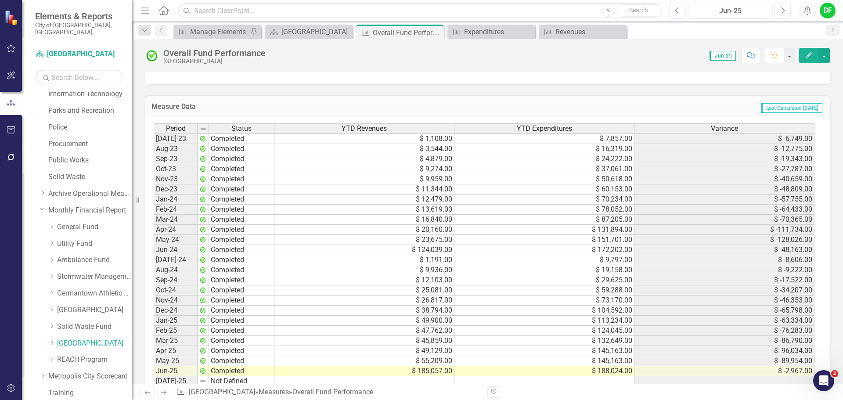
scroll to position [747, 0]
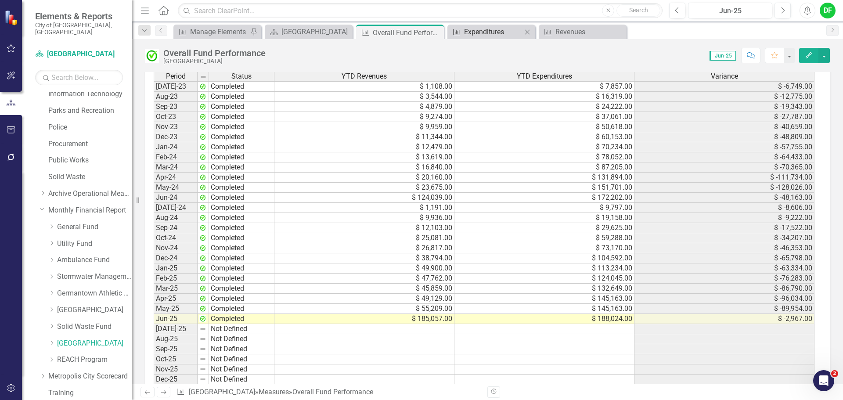
click at [483, 32] on div "Expenditures" at bounding box center [493, 31] width 58 height 11
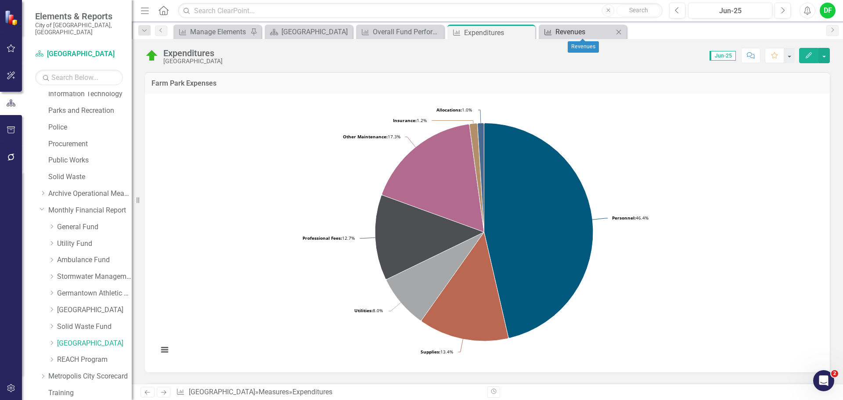
click at [567, 31] on div "Revenues" at bounding box center [585, 31] width 58 height 11
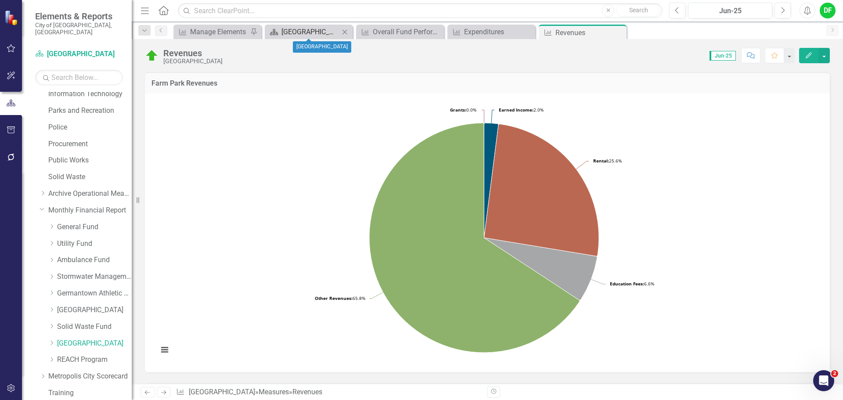
click at [318, 27] on div "[GEOGRAPHIC_DATA]" at bounding box center [311, 31] width 58 height 11
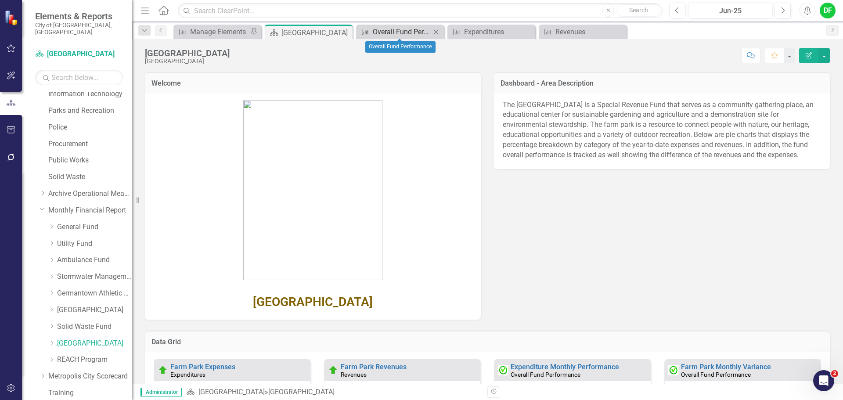
click at [380, 30] on div "Overall Fund Performance" at bounding box center [402, 31] width 58 height 11
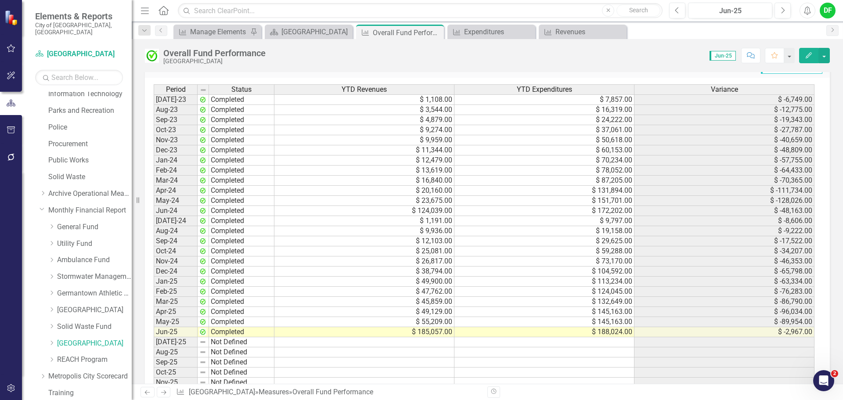
scroll to position [747, 0]
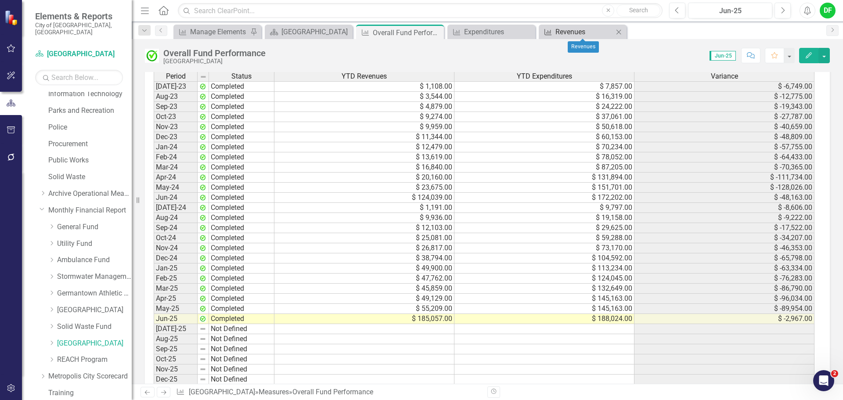
click at [590, 30] on div "Revenues" at bounding box center [585, 31] width 58 height 11
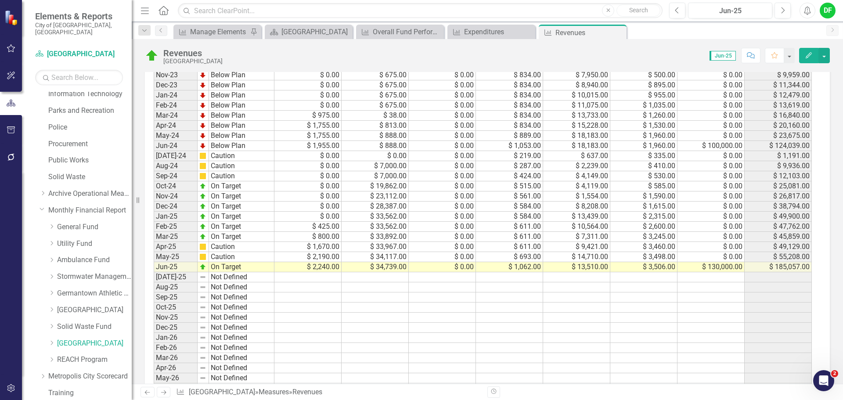
scroll to position [571, 0]
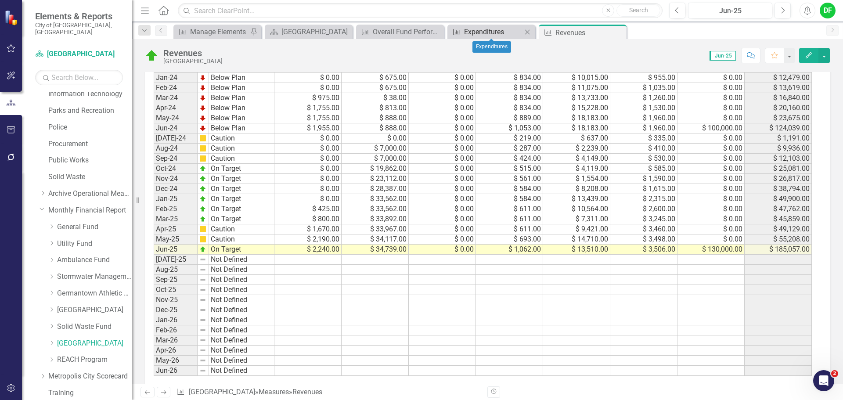
click at [487, 33] on div "Expenditures" at bounding box center [493, 31] width 58 height 11
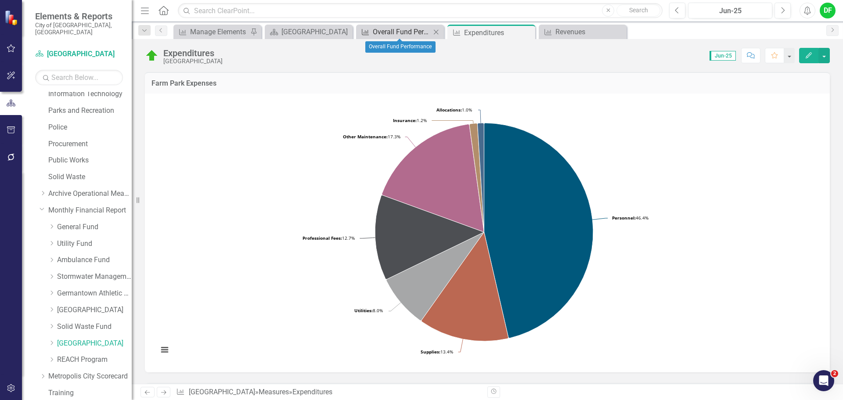
click at [410, 32] on div "Overall Fund Performance" at bounding box center [402, 31] width 58 height 11
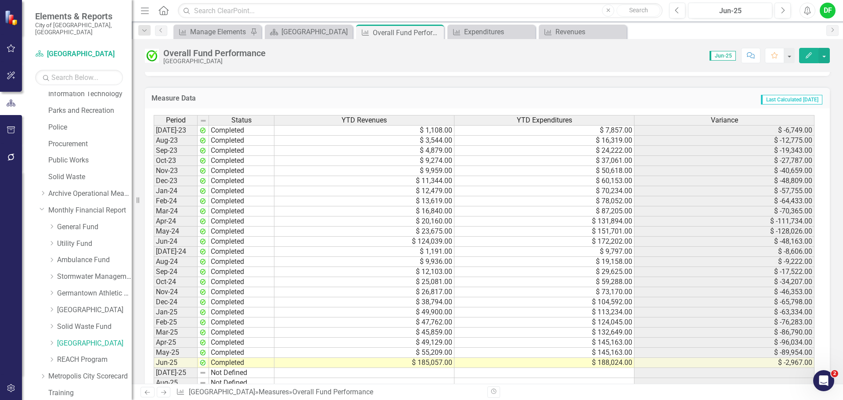
scroll to position [747, 0]
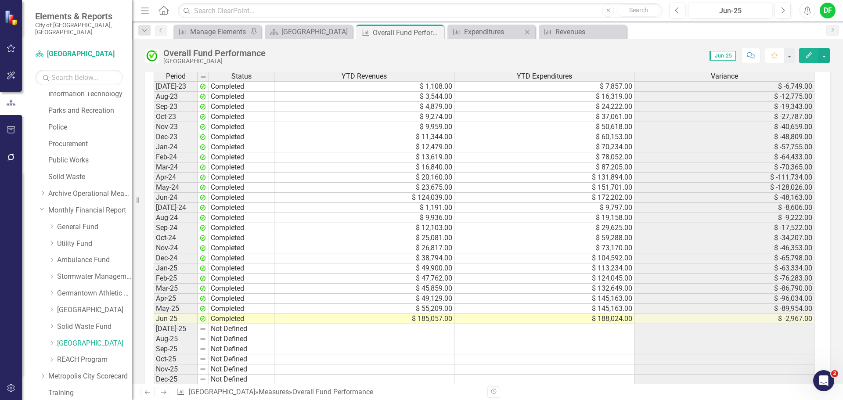
click at [498, 37] on div "Measure Expenditures Close" at bounding box center [492, 32] width 88 height 14
click at [493, 31] on div "Expenditures" at bounding box center [493, 31] width 58 height 11
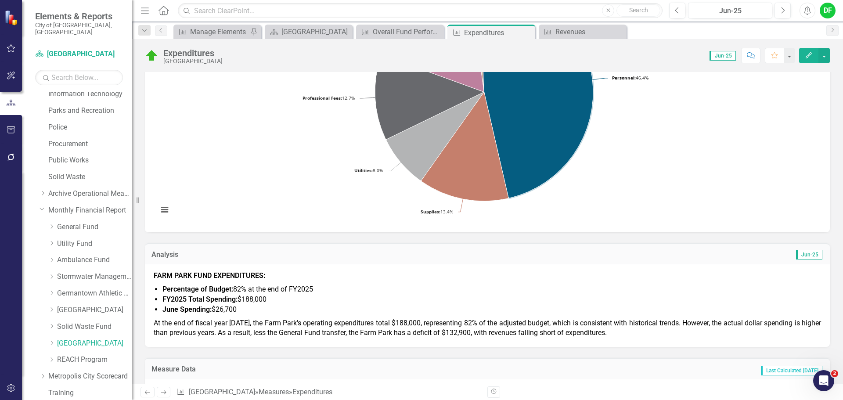
scroll to position [176, 0]
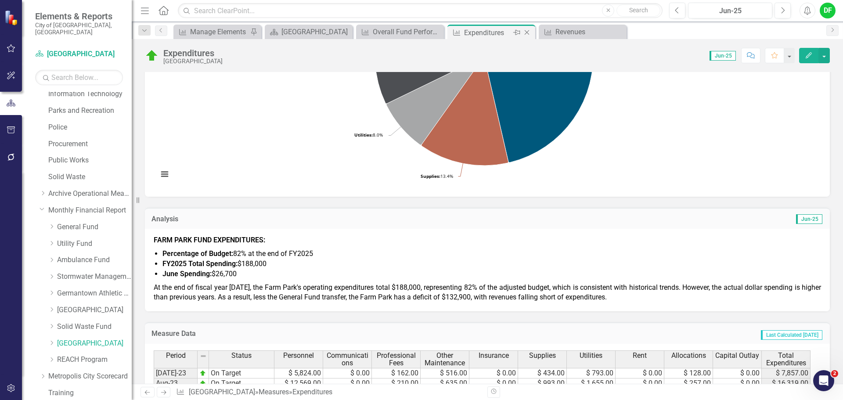
click at [528, 33] on icon "Close" at bounding box center [527, 32] width 9 height 7
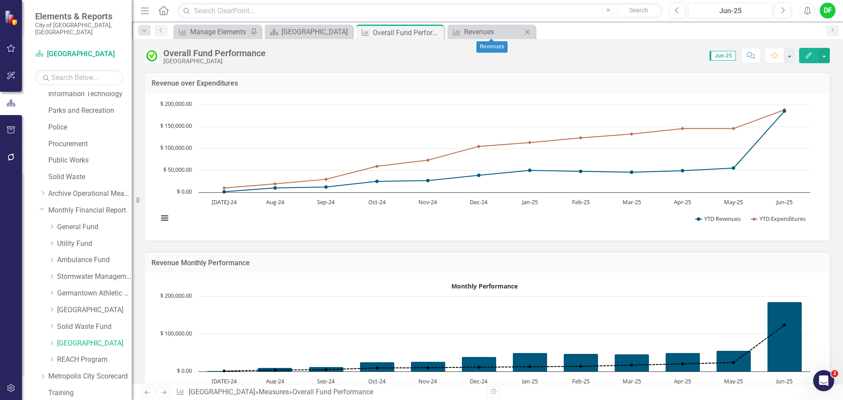
click at [526, 32] on icon "Close" at bounding box center [527, 32] width 9 height 7
click at [437, 31] on icon "Close" at bounding box center [435, 32] width 9 height 7
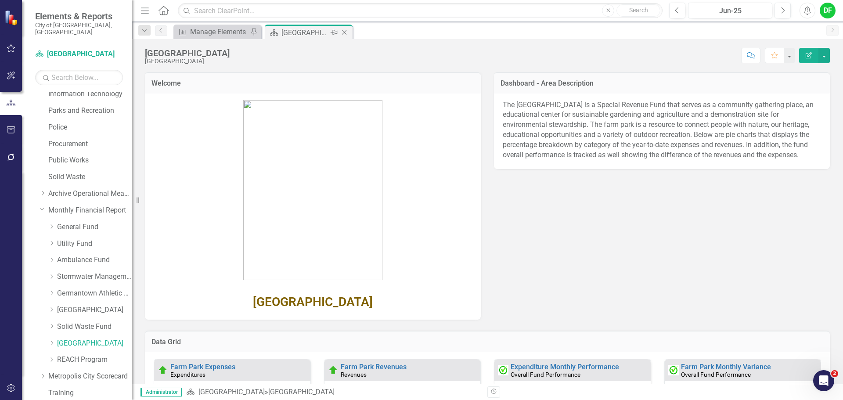
click at [346, 34] on icon "Close" at bounding box center [344, 32] width 9 height 7
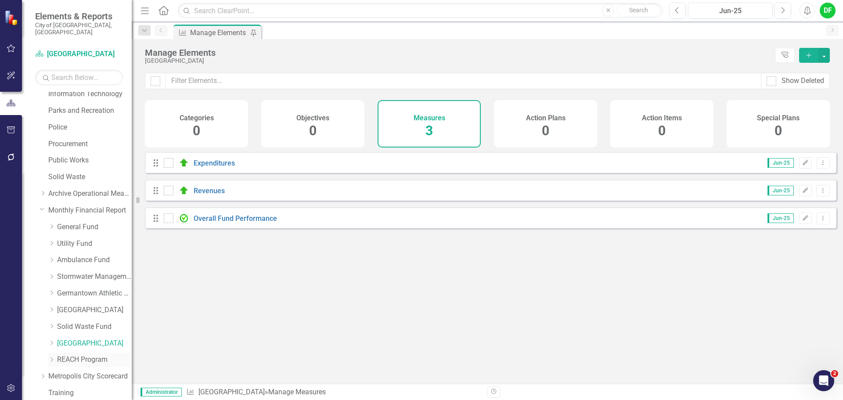
click at [73, 355] on link "REACH Program" at bounding box center [94, 360] width 75 height 10
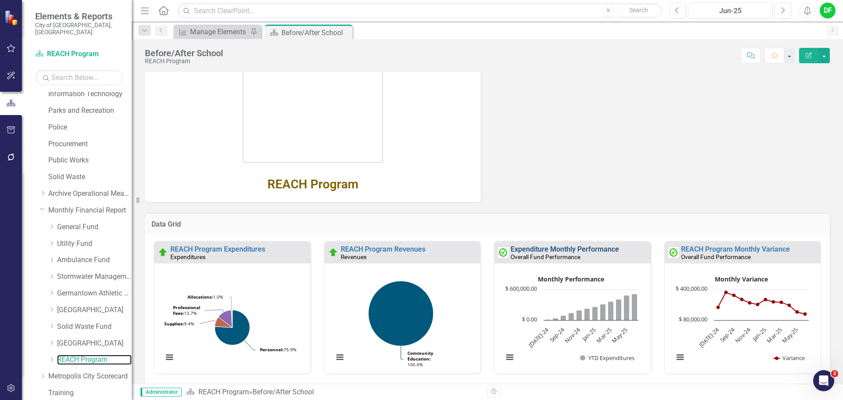
scroll to position [132, 0]
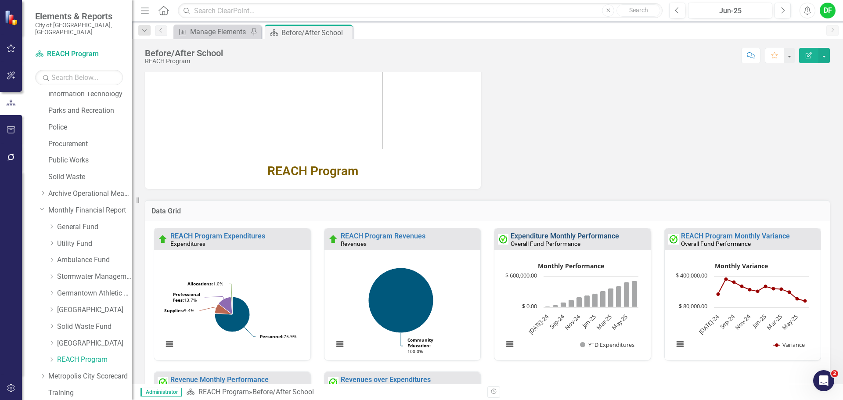
click at [552, 236] on link "Expenditure Monthly Performance" at bounding box center [565, 236] width 108 height 8
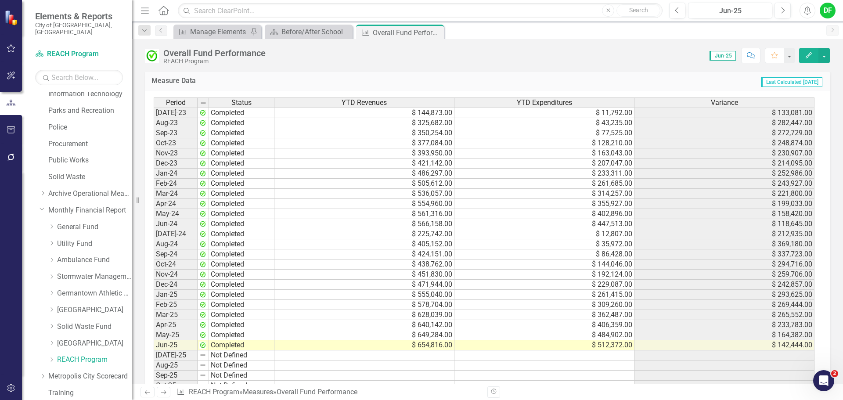
scroll to position [791, 0]
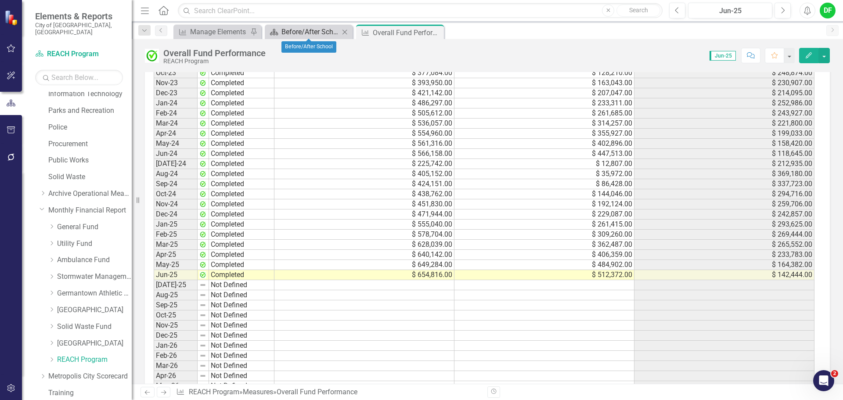
click at [294, 35] on div "Before/After School" at bounding box center [311, 31] width 58 height 11
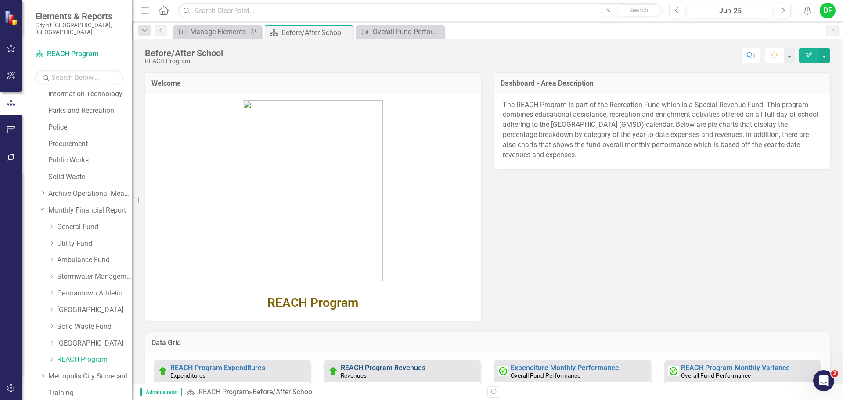
click at [354, 365] on link "REACH Program Revenues" at bounding box center [383, 368] width 85 height 8
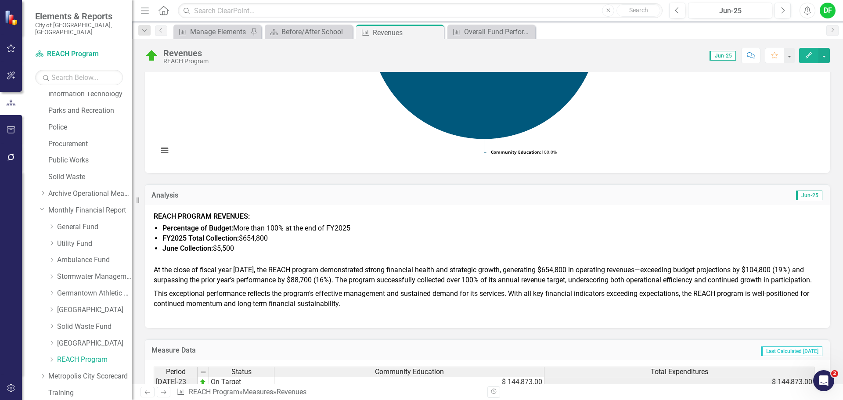
scroll to position [220, 0]
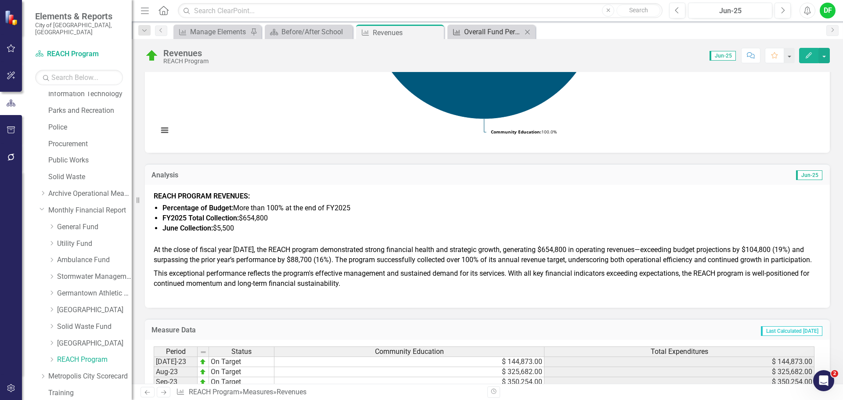
click at [469, 36] on div "Overall Fund Performance" at bounding box center [493, 31] width 58 height 11
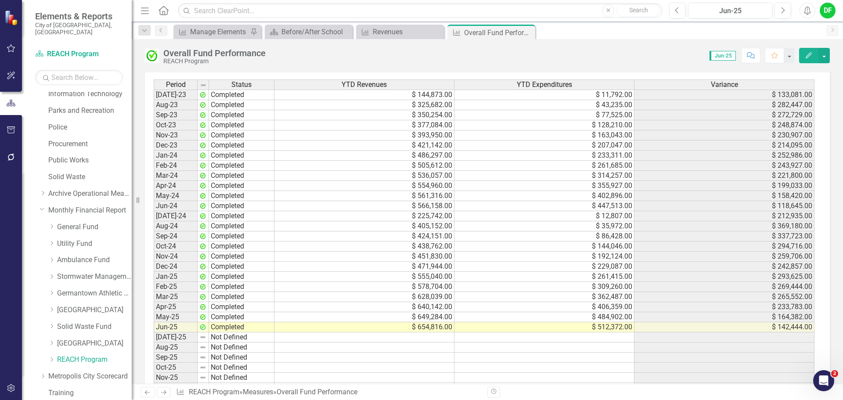
scroll to position [747, 0]
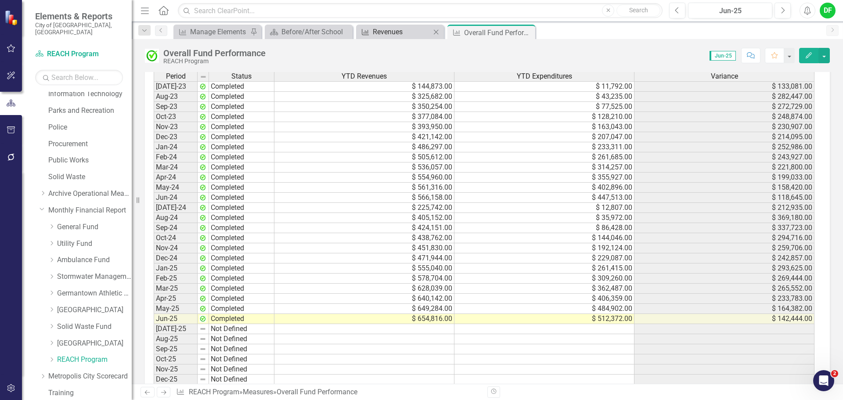
click at [382, 36] on div "Revenues" at bounding box center [402, 31] width 58 height 11
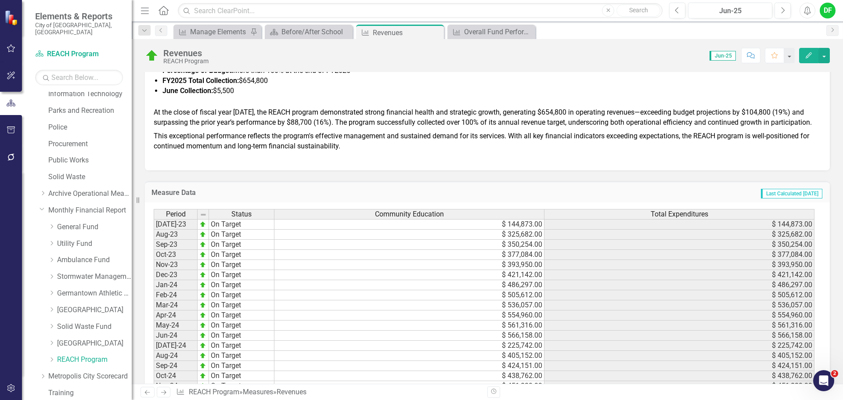
scroll to position [325, 0]
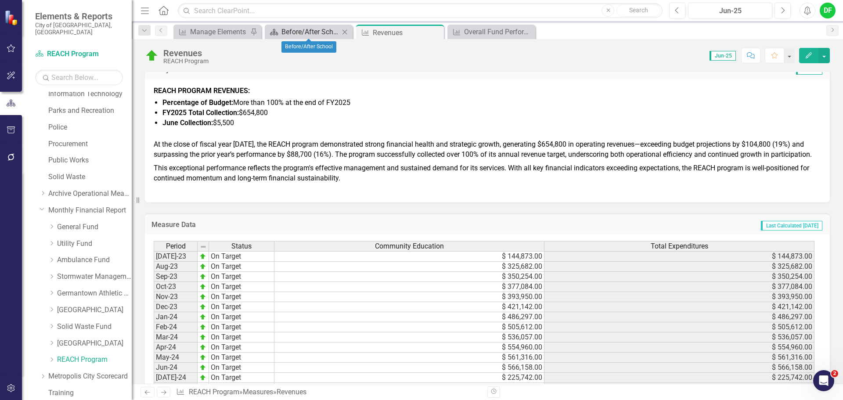
click at [309, 33] on div "Before/After School" at bounding box center [311, 31] width 58 height 11
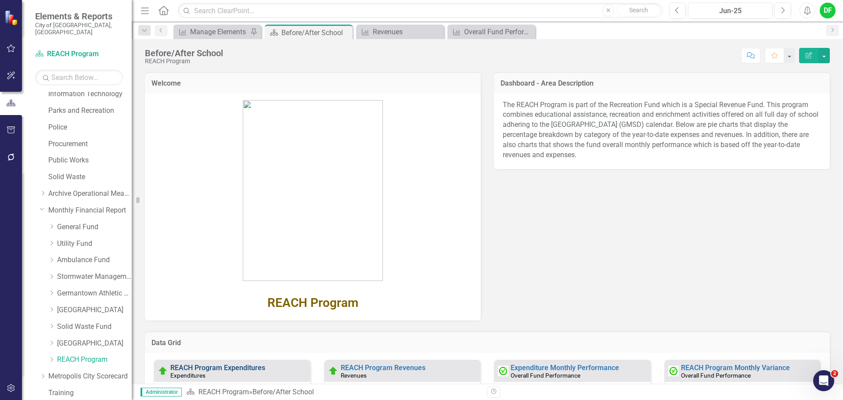
click at [231, 365] on link "REACH Program Expenditures" at bounding box center [217, 368] width 95 height 8
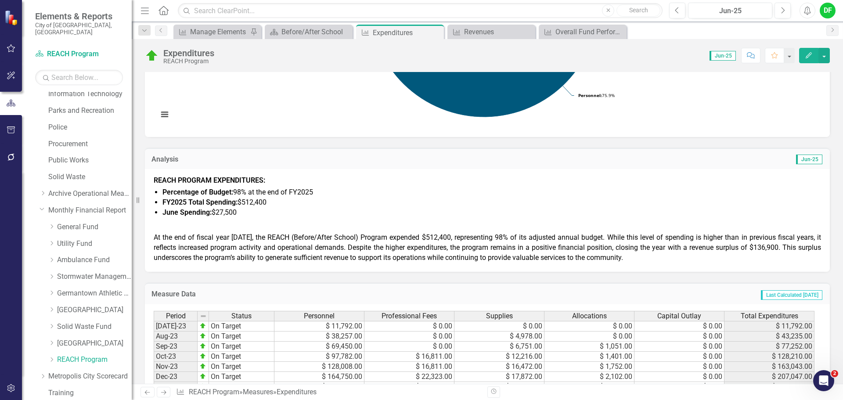
scroll to position [264, 0]
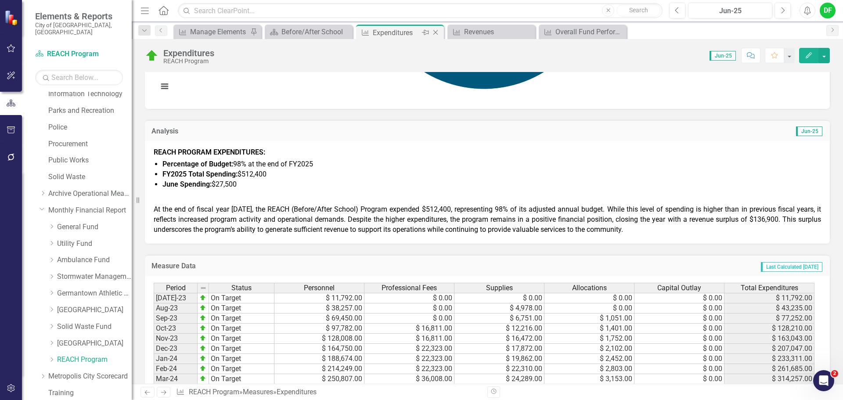
click at [438, 31] on icon "Close" at bounding box center [435, 32] width 9 height 7
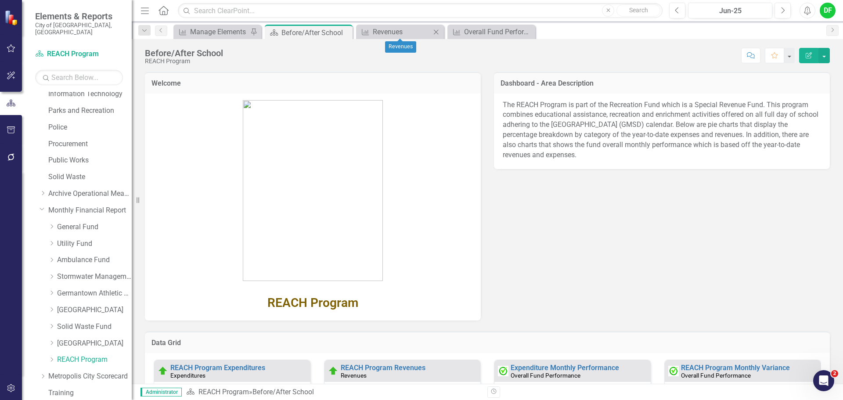
click at [438, 32] on icon "Close" at bounding box center [436, 32] width 9 height 7
click at [436, 32] on icon "Close" at bounding box center [436, 32] width 9 height 7
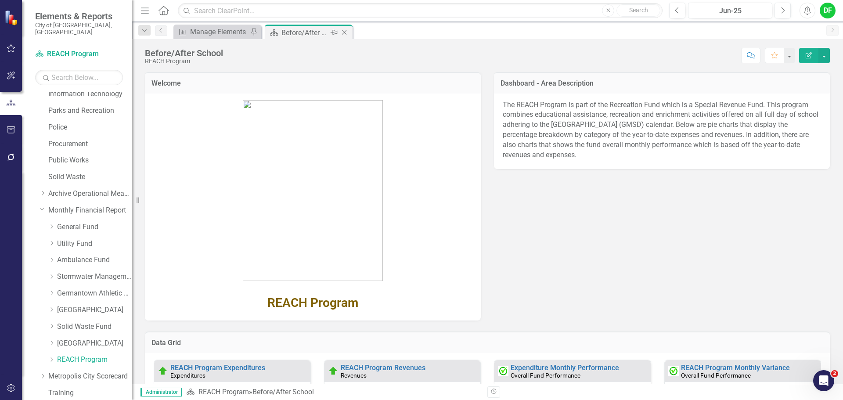
click at [346, 32] on icon "Close" at bounding box center [344, 32] width 9 height 7
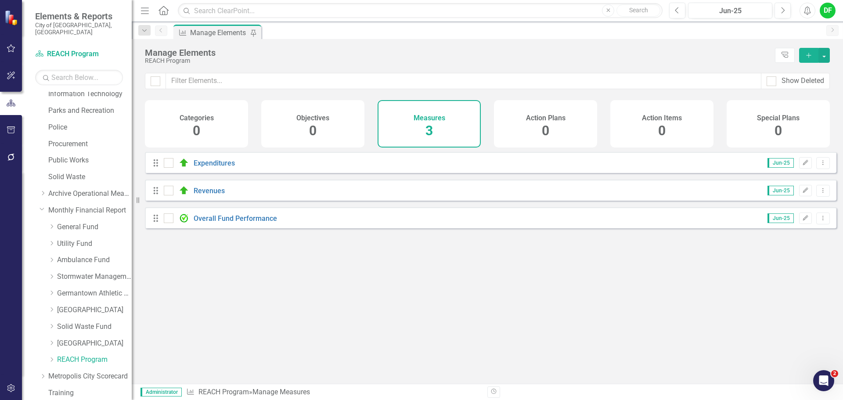
click at [10, 127] on icon "button" at bounding box center [11, 129] width 8 height 7
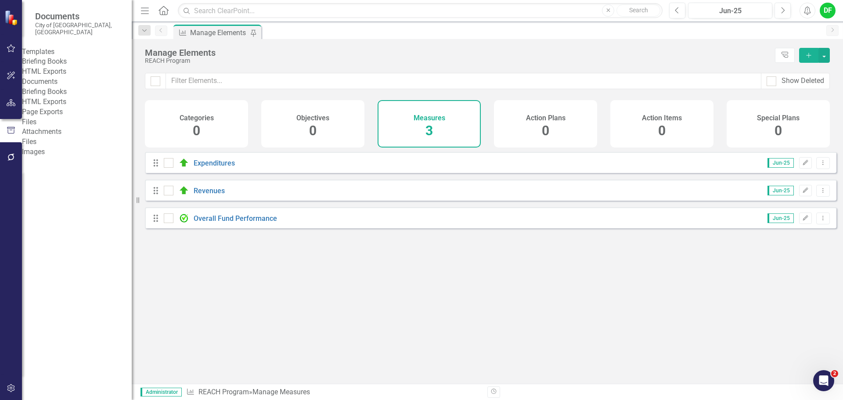
click at [59, 59] on link "Briefing Books" at bounding box center [77, 62] width 110 height 10
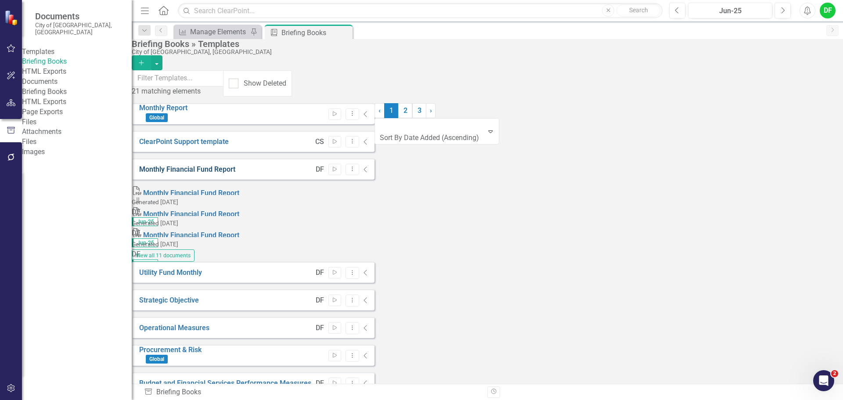
click at [194, 166] on link "Monthly Financial Fund Report" at bounding box center [187, 169] width 96 height 8
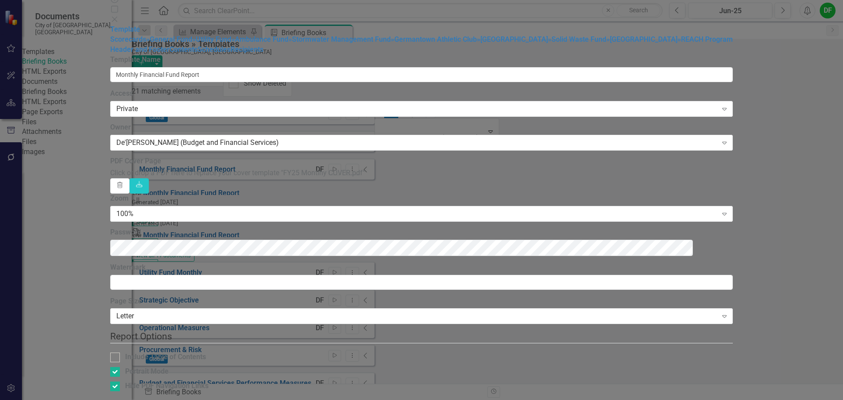
click at [140, 400] on button "Cancel" at bounding box center [125, 407] width 30 height 15
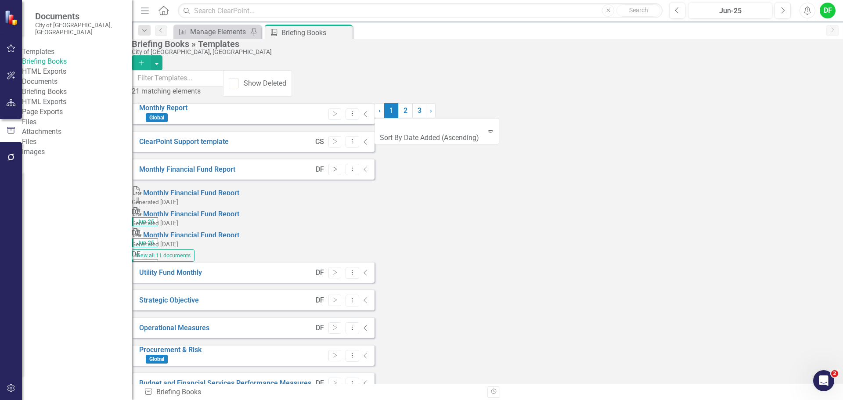
click at [341, 165] on button "Start" at bounding box center [335, 169] width 13 height 11
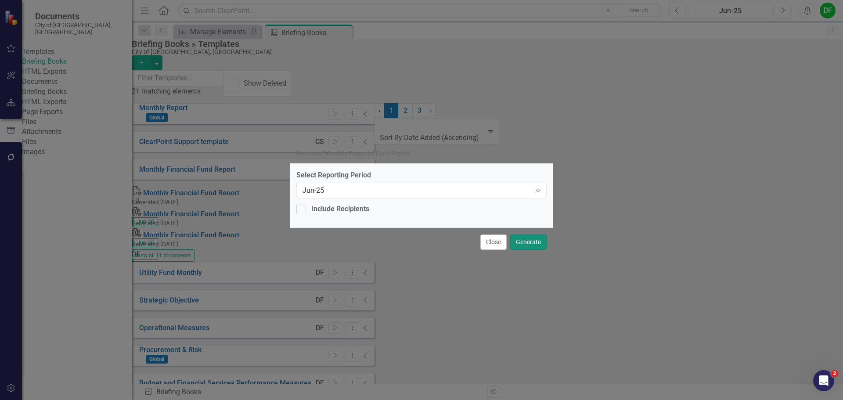
click at [520, 239] on button "Generate" at bounding box center [528, 242] width 36 height 15
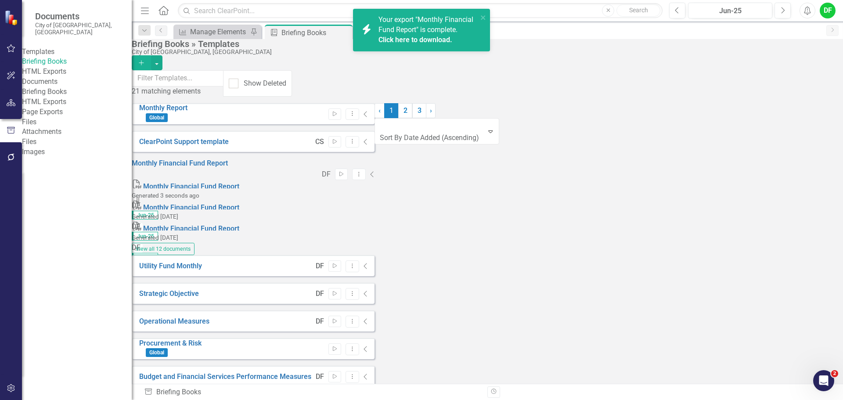
click at [426, 40] on link "Click here to download." at bounding box center [416, 40] width 74 height 8
